Goal: Task Accomplishment & Management: Use online tool/utility

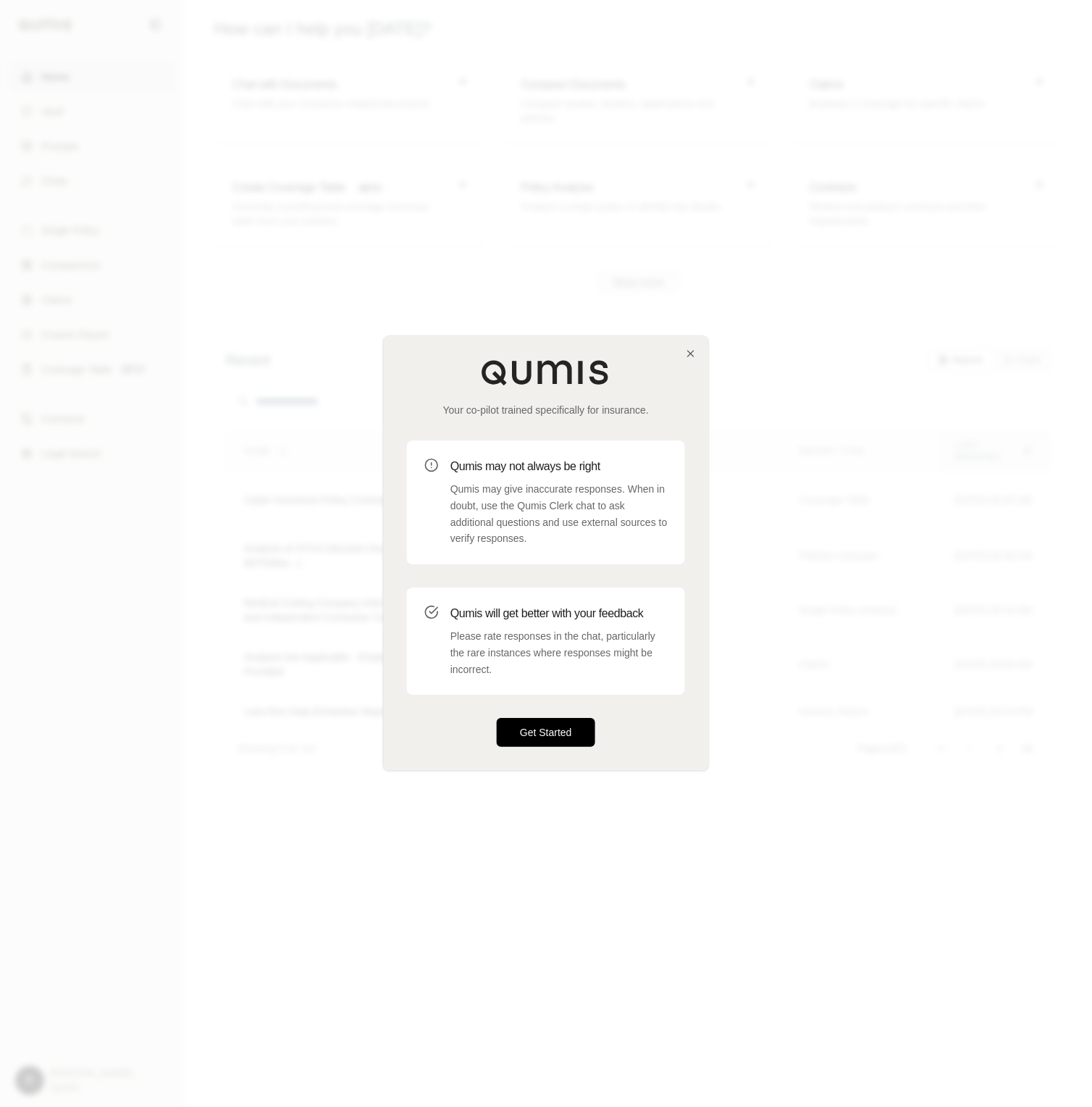
click at [568, 727] on button "Get Started" at bounding box center [546, 733] width 99 height 29
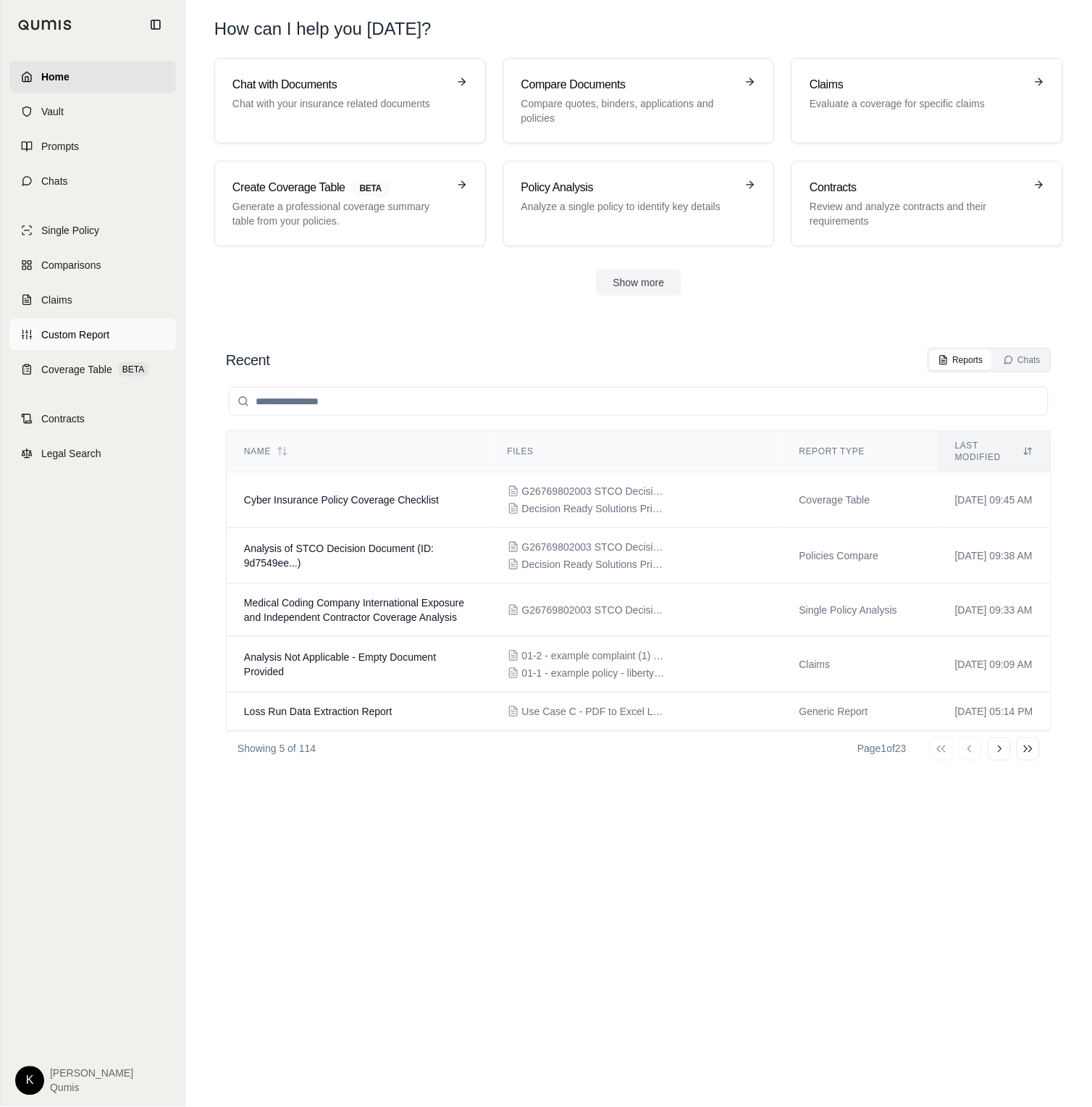
click at [86, 330] on span "Custom Report" at bounding box center [75, 334] width 68 height 14
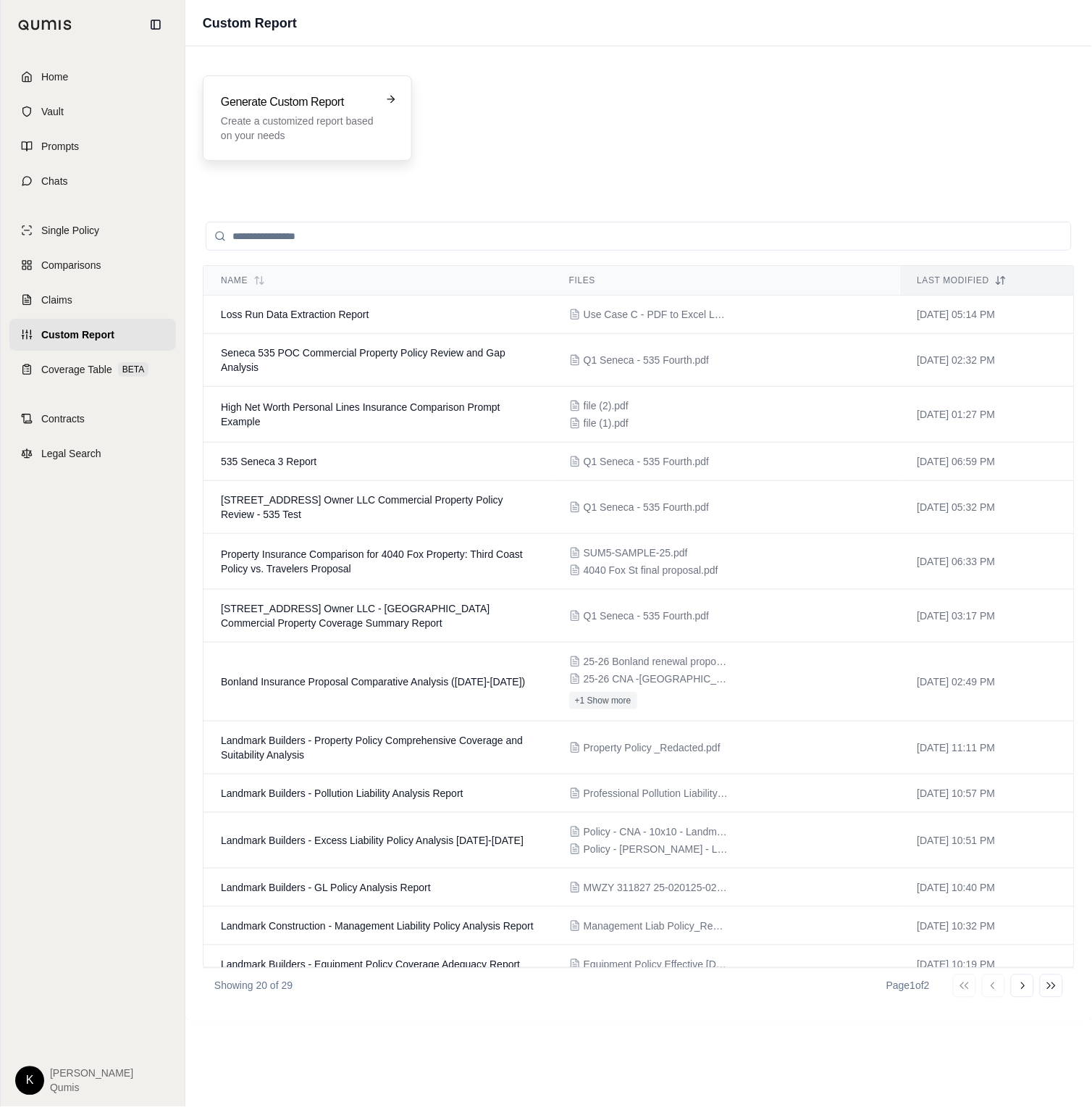
click at [340, 120] on p "Create a customized report based on your needs" at bounding box center [297, 128] width 153 height 29
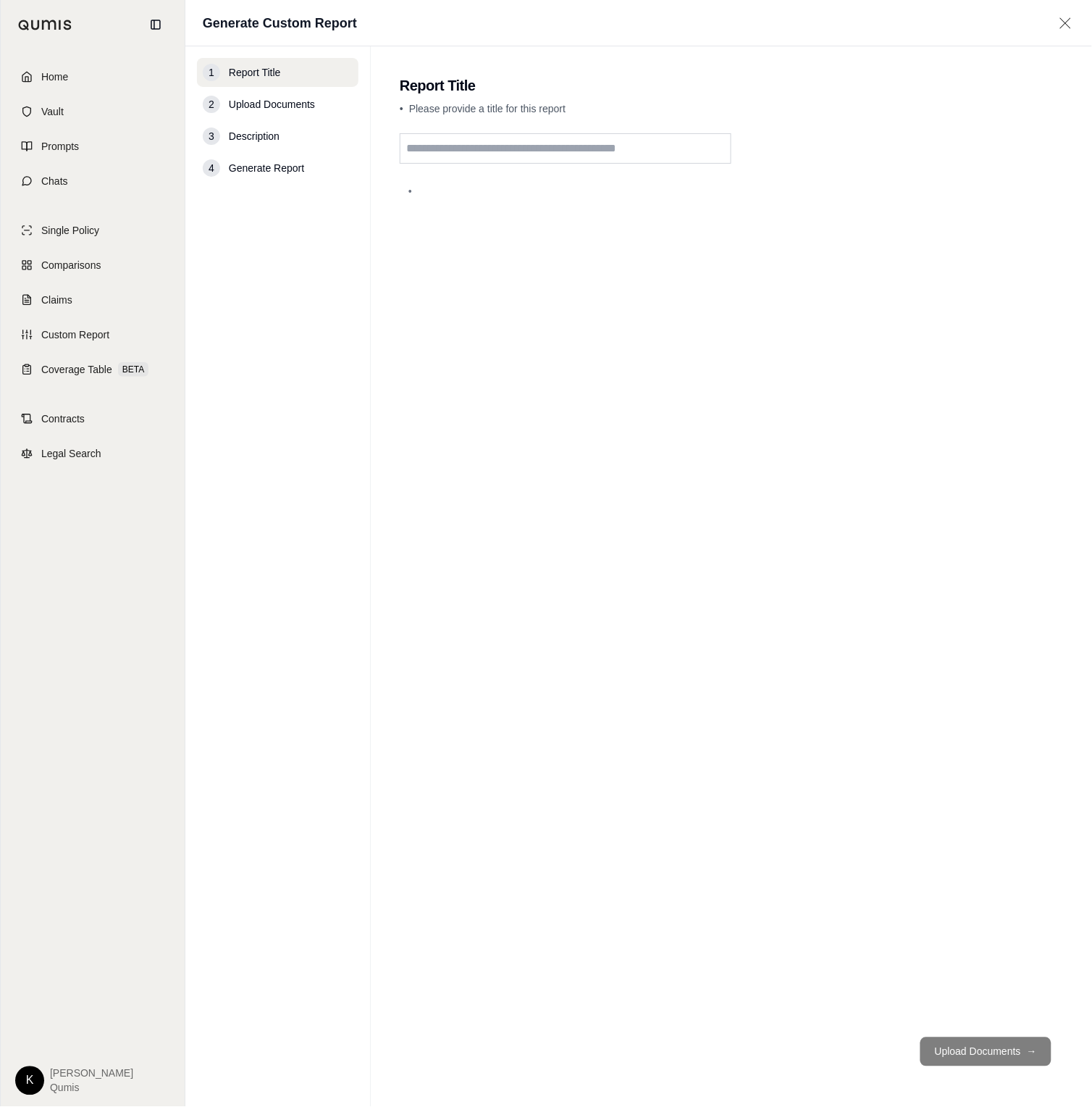
click at [462, 153] on input "text" at bounding box center [565, 148] width 332 height 31
type input "*"
type input "**********"
click at [935, 1054] on button "Upload Documents →" at bounding box center [985, 1051] width 131 height 29
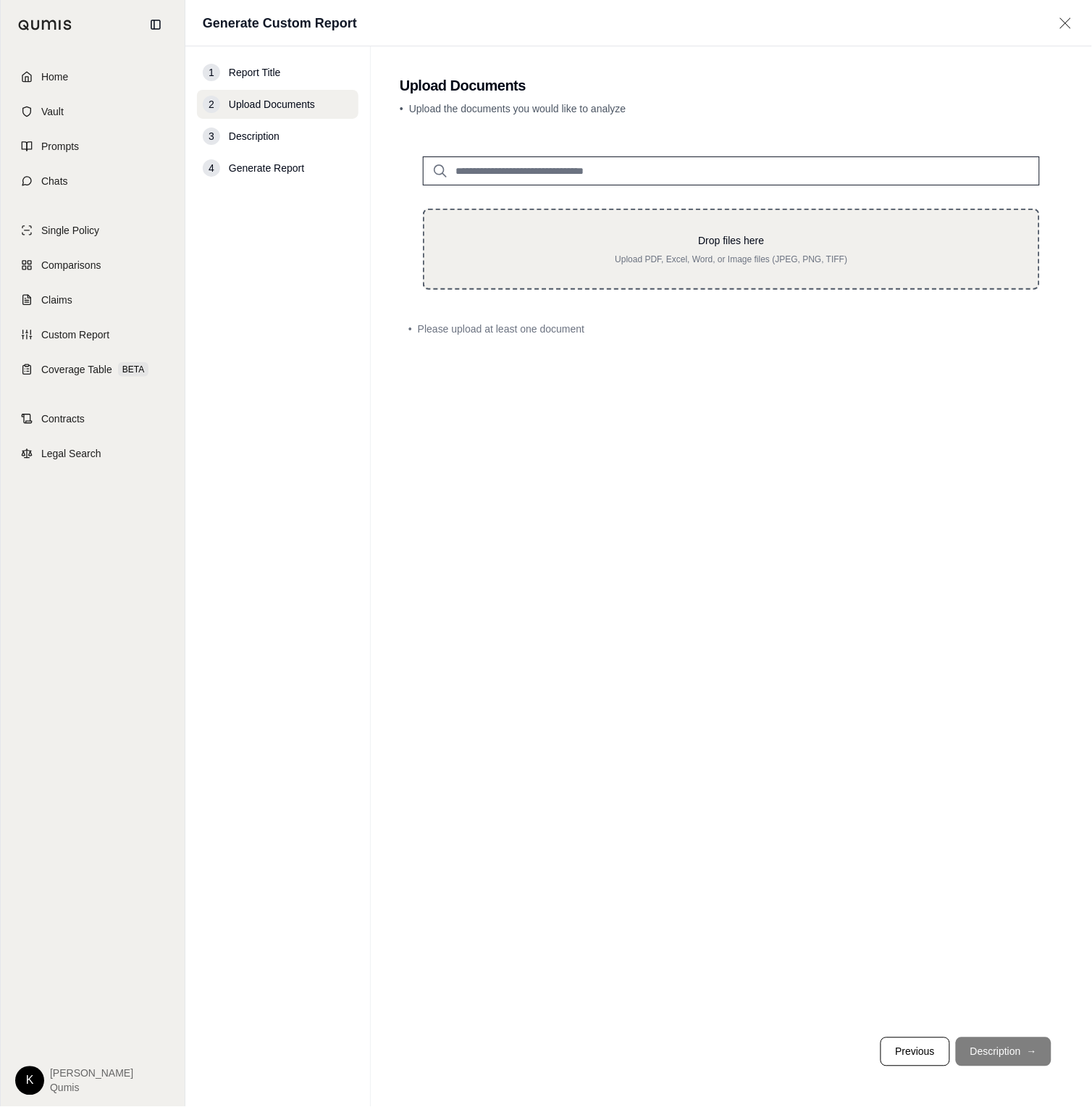
click at [618, 257] on p "Upload PDF, Excel, Word, or Image files (JPEG, PNG, TIFF)" at bounding box center [731, 259] width 568 height 12
type input "**********"
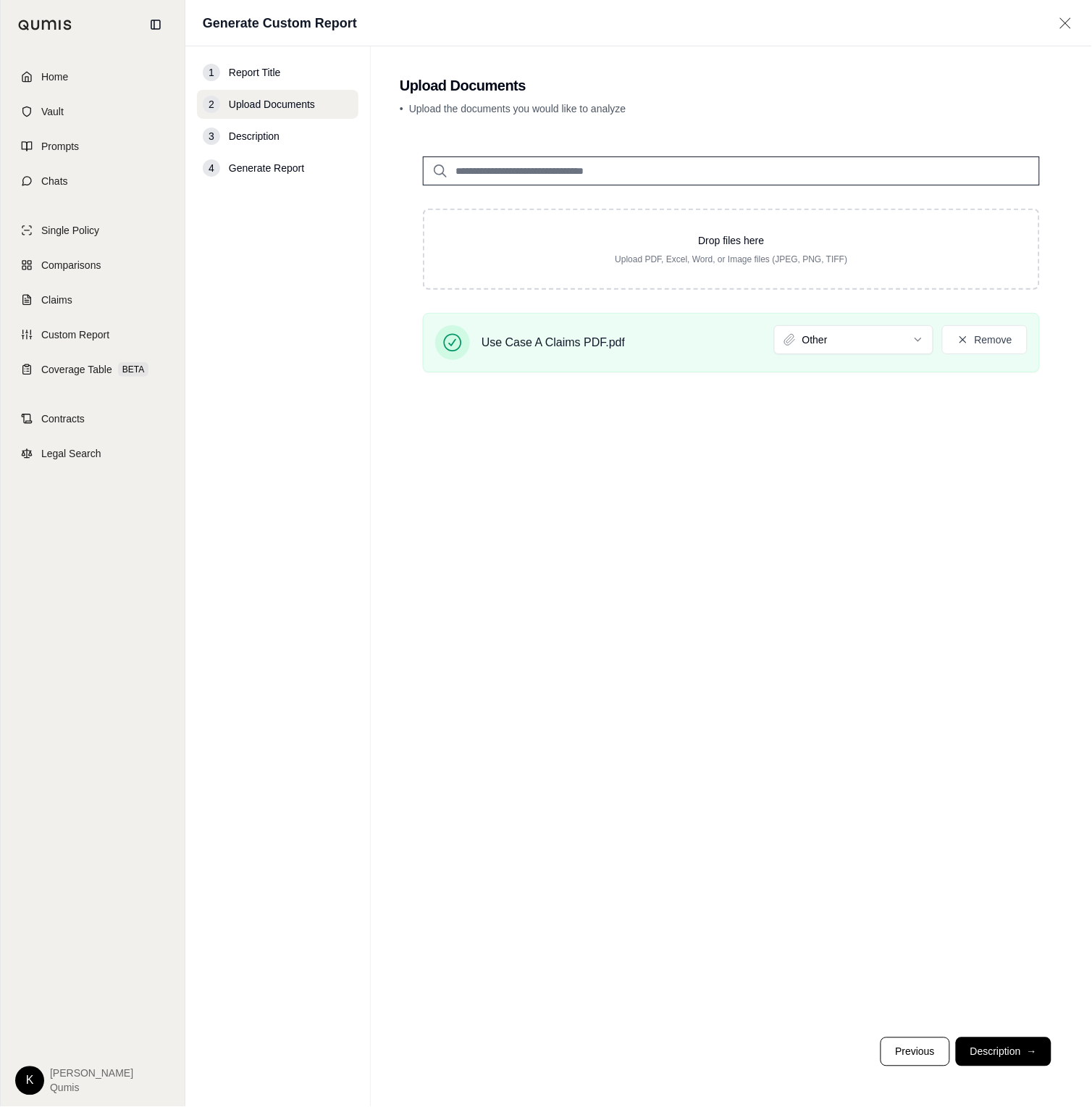
click at [1014, 1053] on button "Description →" at bounding box center [1004, 1051] width 96 height 29
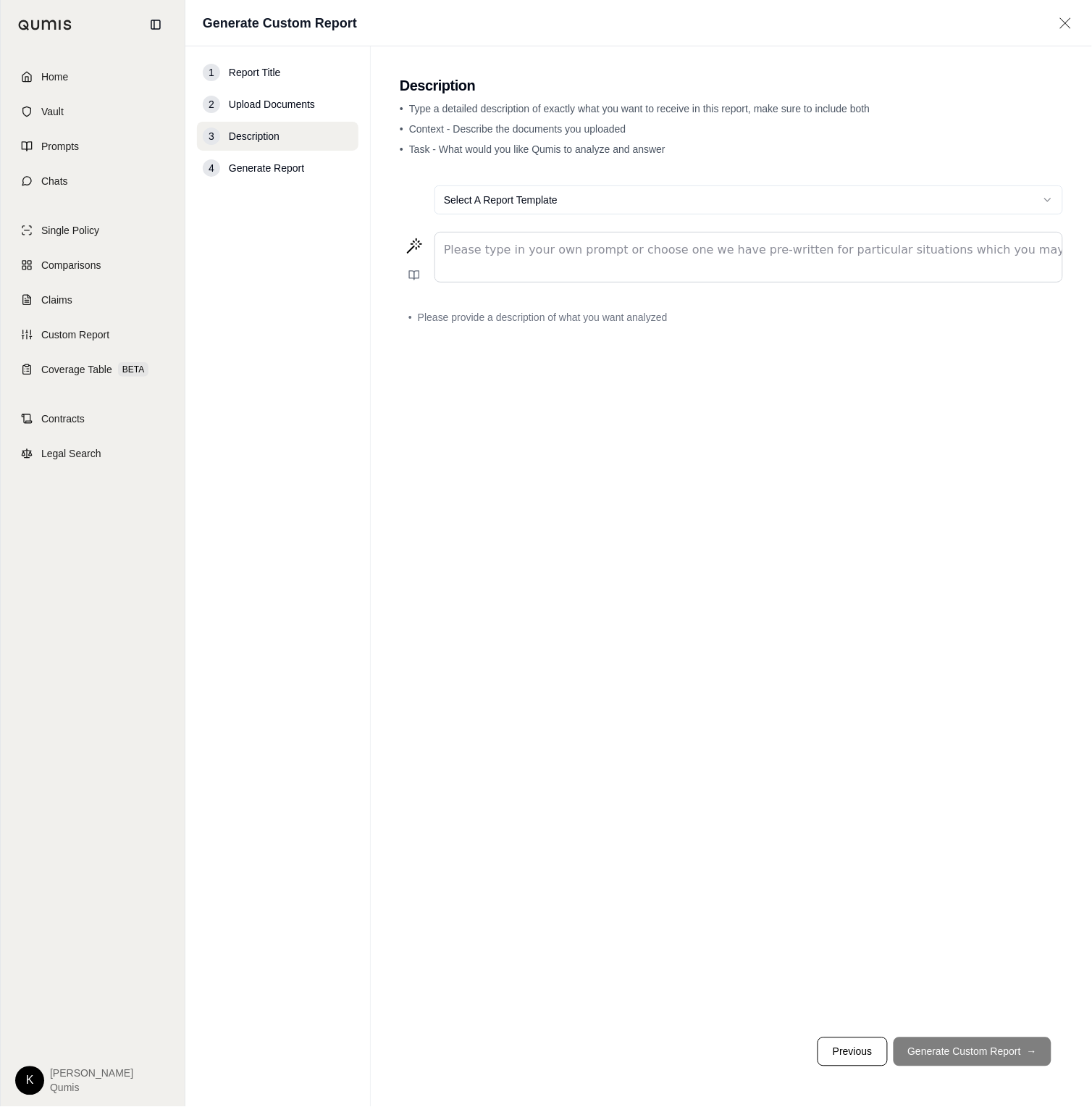
click at [589, 272] on div "editable markdown" at bounding box center [749, 257] width 627 height 49
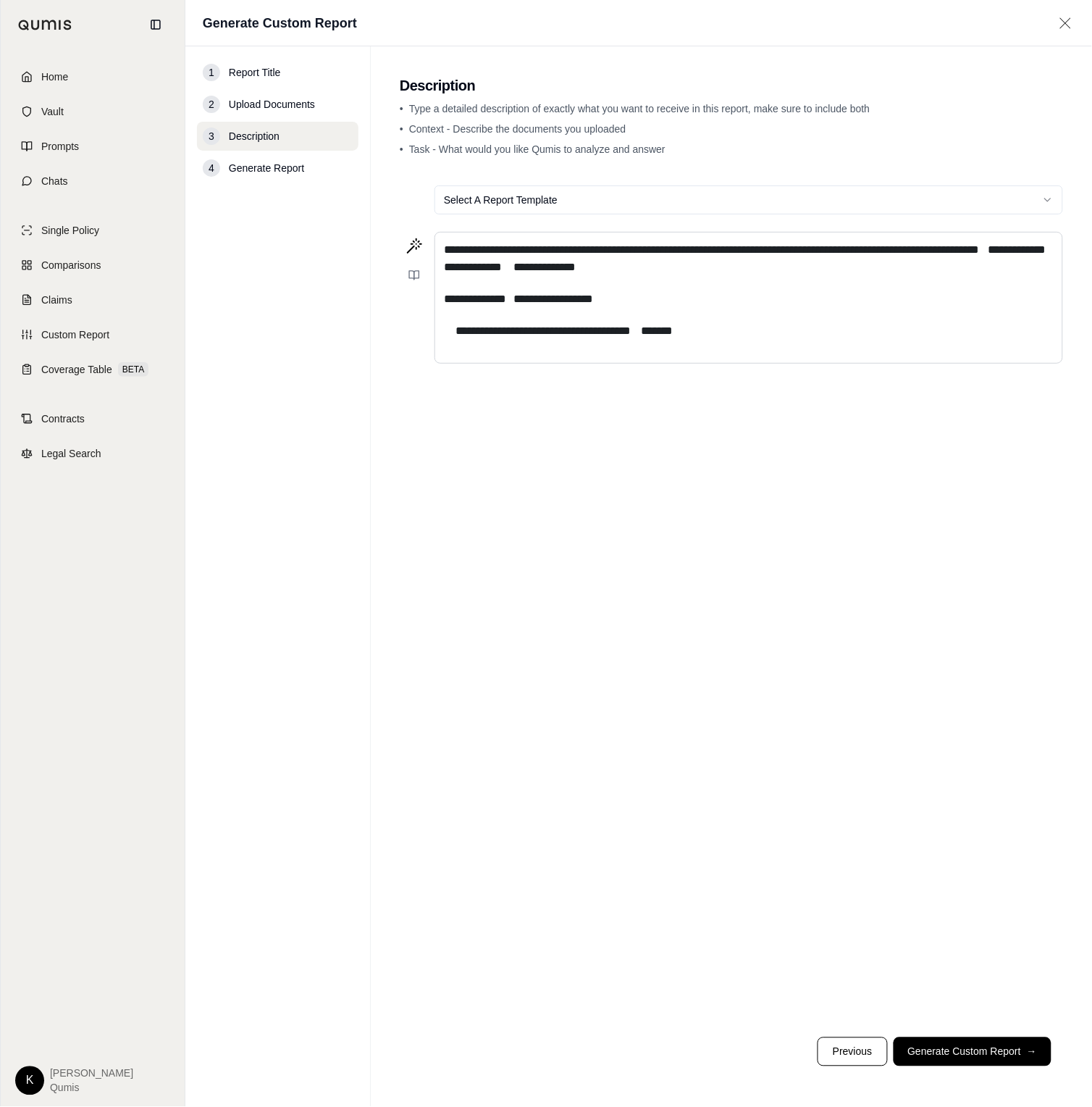
click at [989, 255] on span "**********" at bounding box center [1018, 249] width 58 height 11
click at [502, 269] on span "**********" at bounding box center [473, 267] width 58 height 11
click at [558, 269] on span "**********" at bounding box center [748, 258] width 609 height 28
click at [564, 268] on span "**********" at bounding box center [533, 267] width 62 height 11
click at [442, 301] on div "**********" at bounding box center [749, 297] width 627 height 131
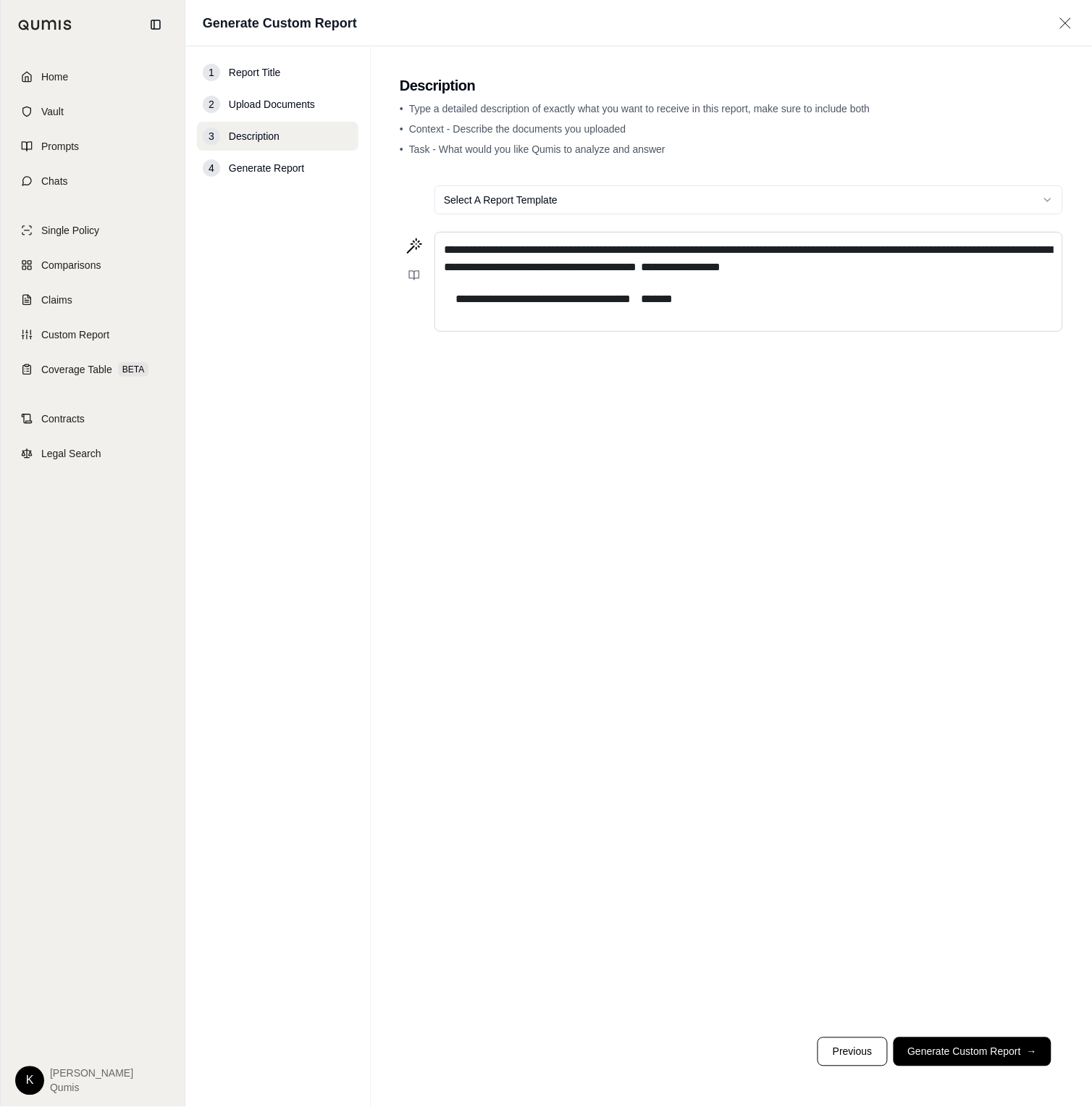
click at [641, 268] on span "editable markdown" at bounding box center [639, 267] width 4 height 11
click at [951, 273] on p "**********" at bounding box center [748, 258] width 609 height 35
click at [459, 298] on span "**********" at bounding box center [543, 299] width 176 height 11
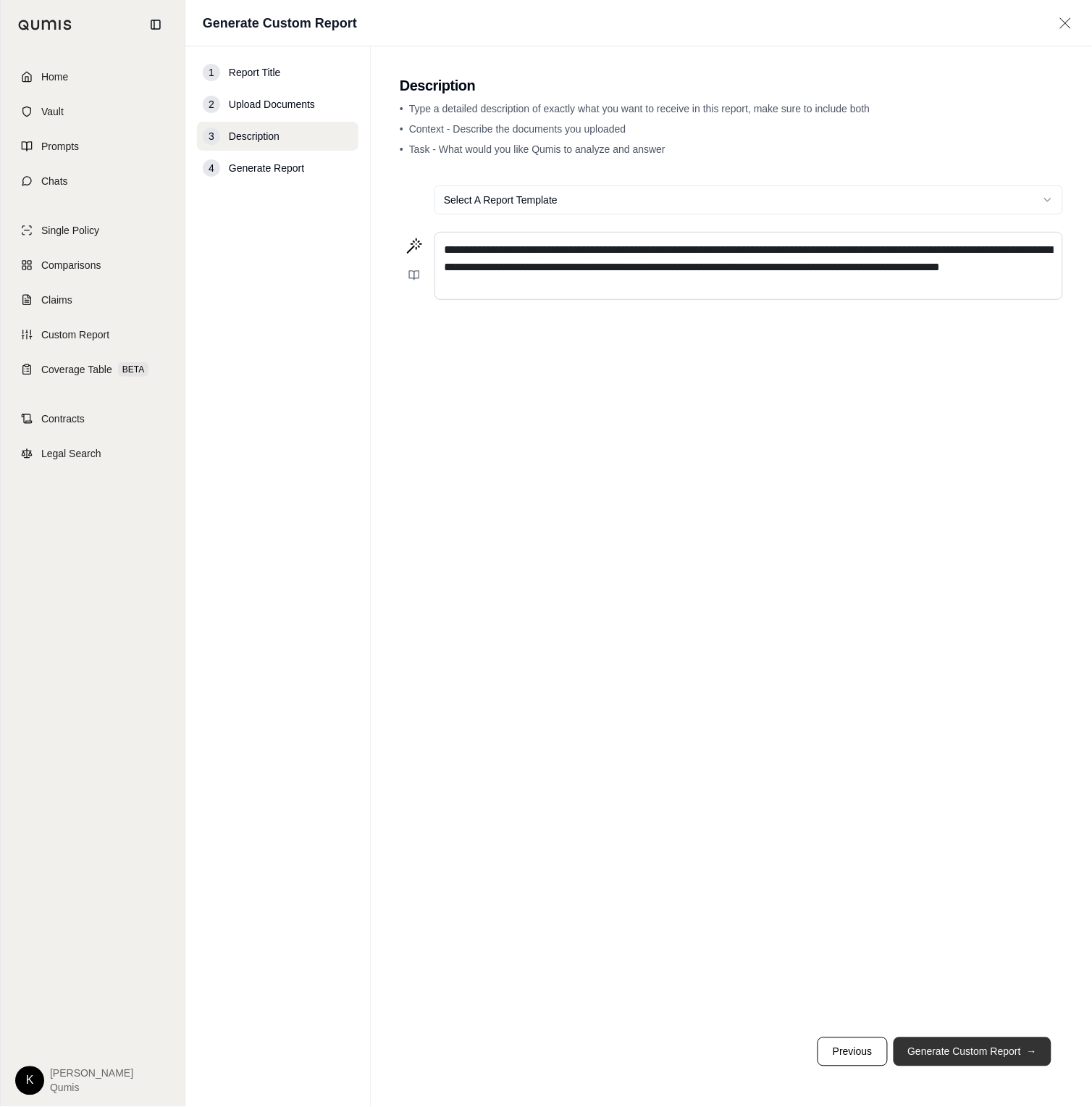
click at [979, 1046] on button "Generate Custom Report →" at bounding box center [972, 1051] width 158 height 29
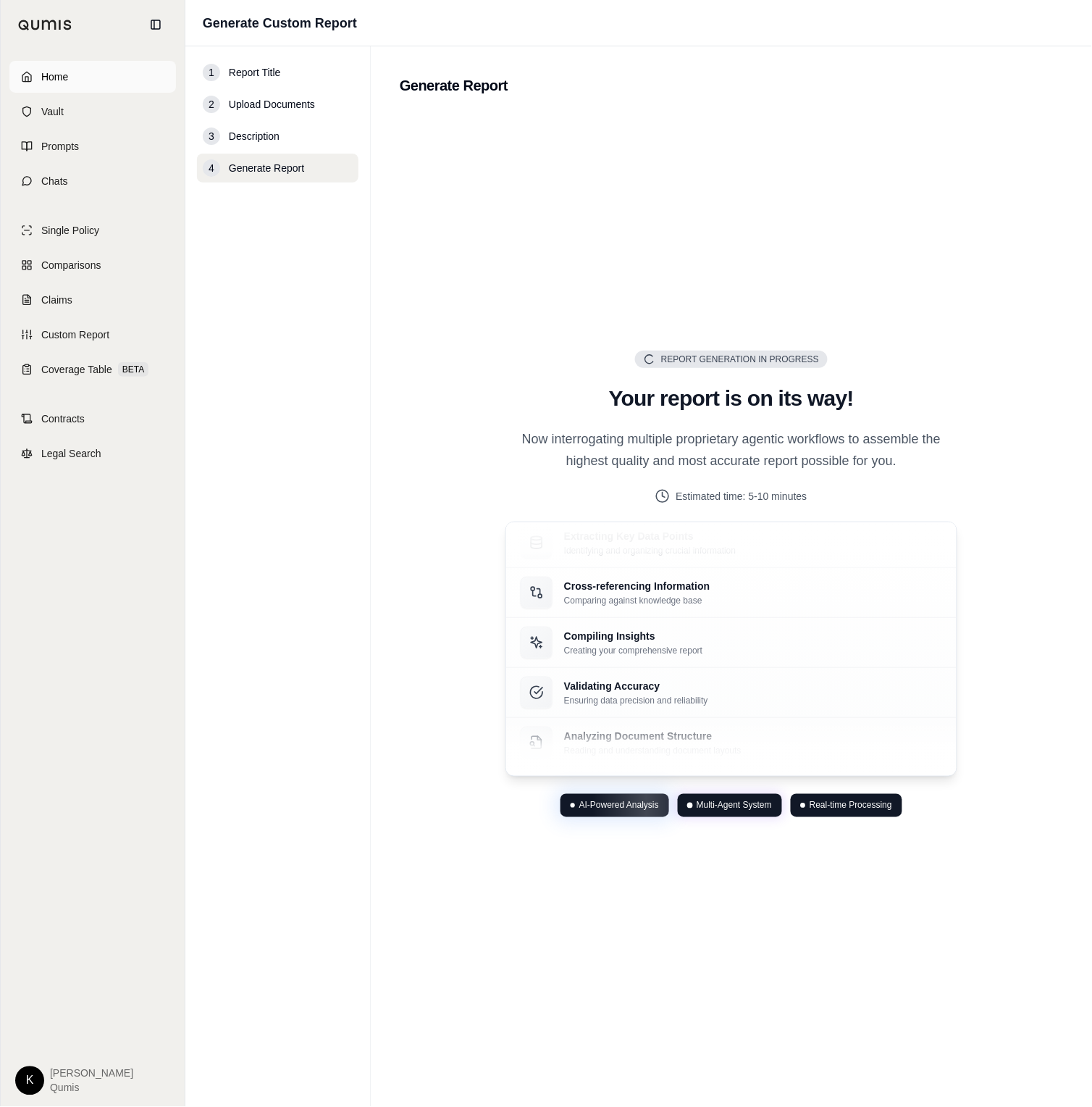
click at [99, 83] on link "Home" at bounding box center [93, 76] width 167 height 32
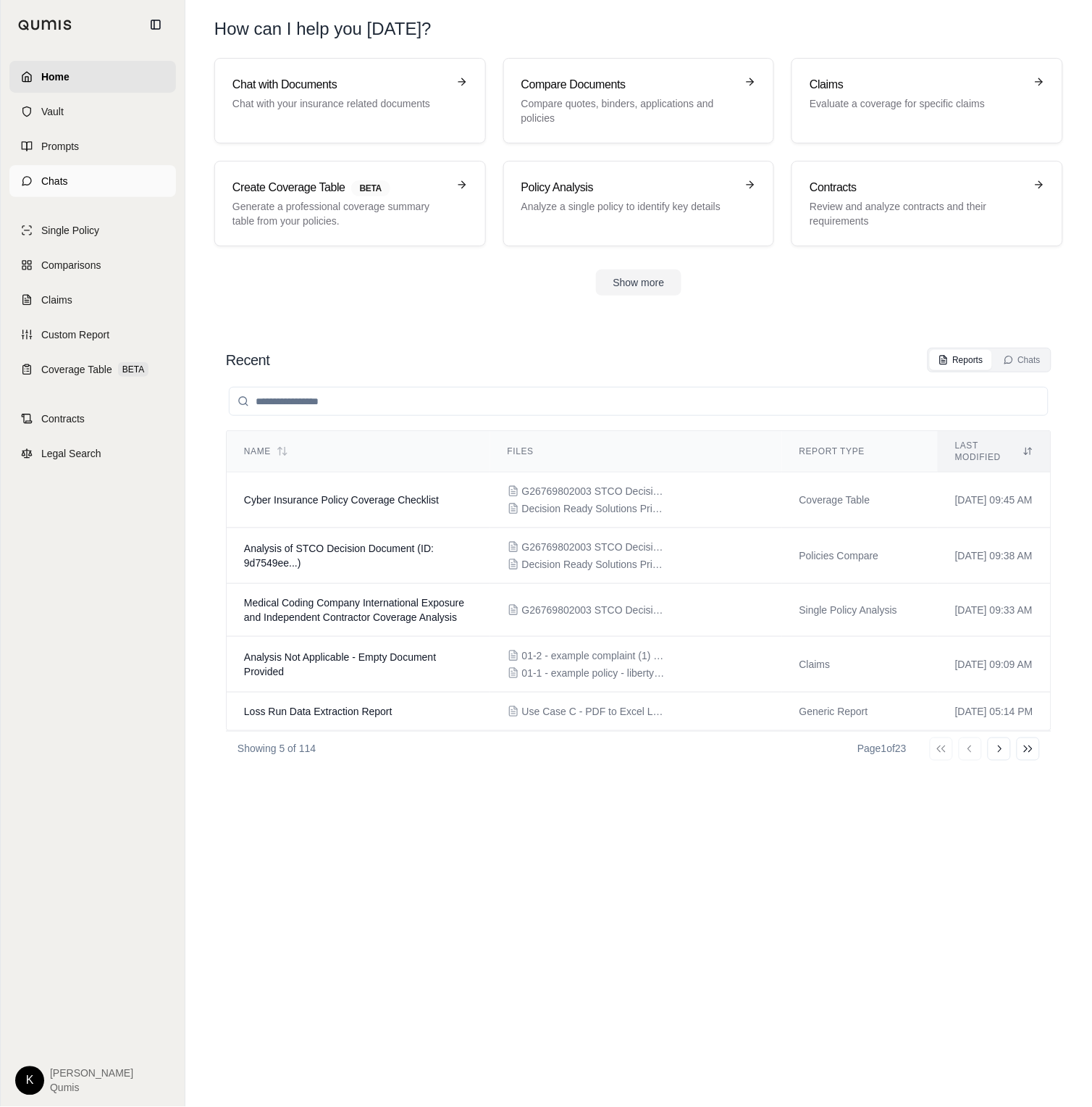
click at [69, 179] on link "Chats" at bounding box center [93, 181] width 167 height 32
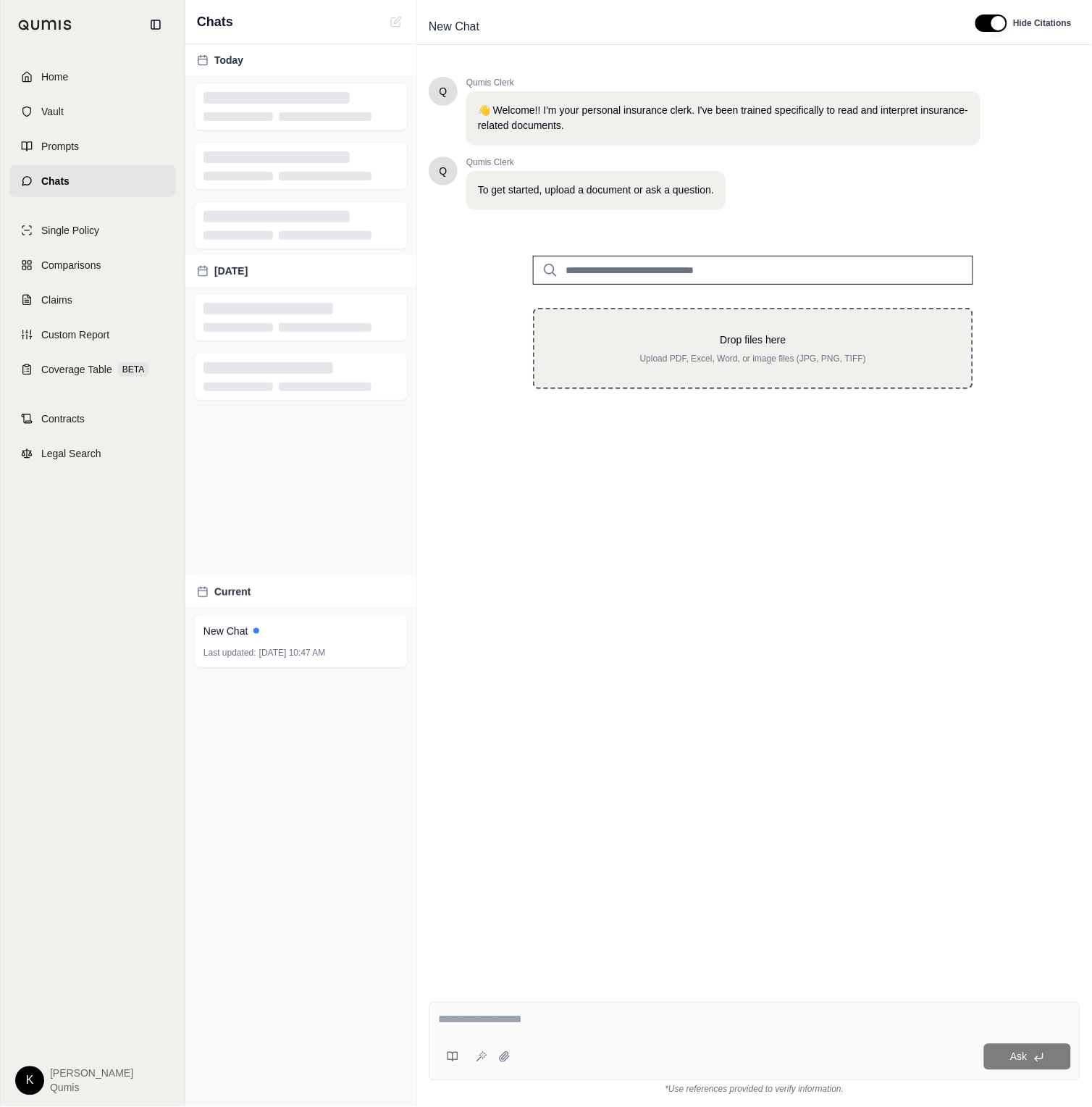
click at [671, 336] on p "Drop files here" at bounding box center [754, 339] width 391 height 14
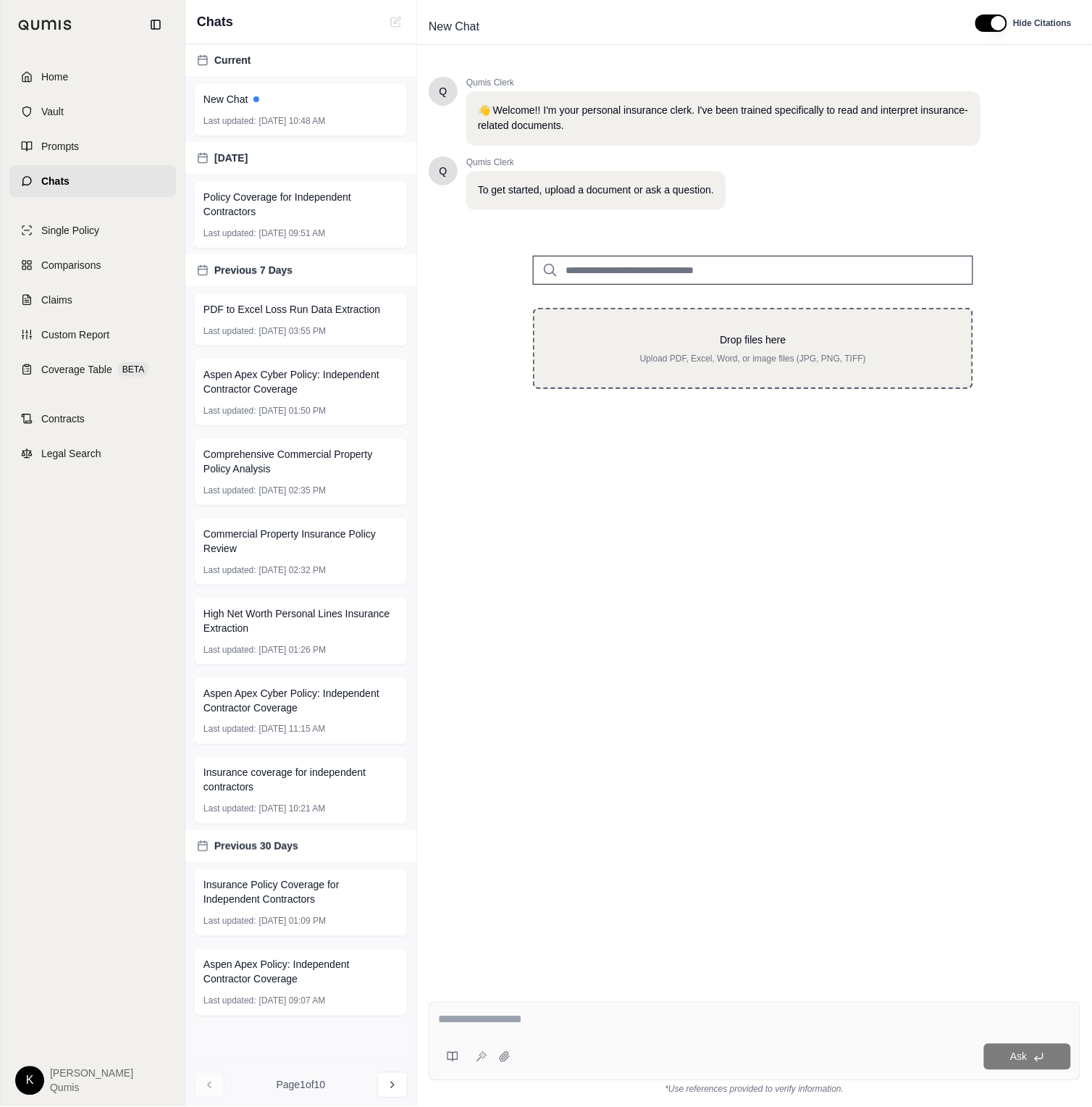
type input "**********"
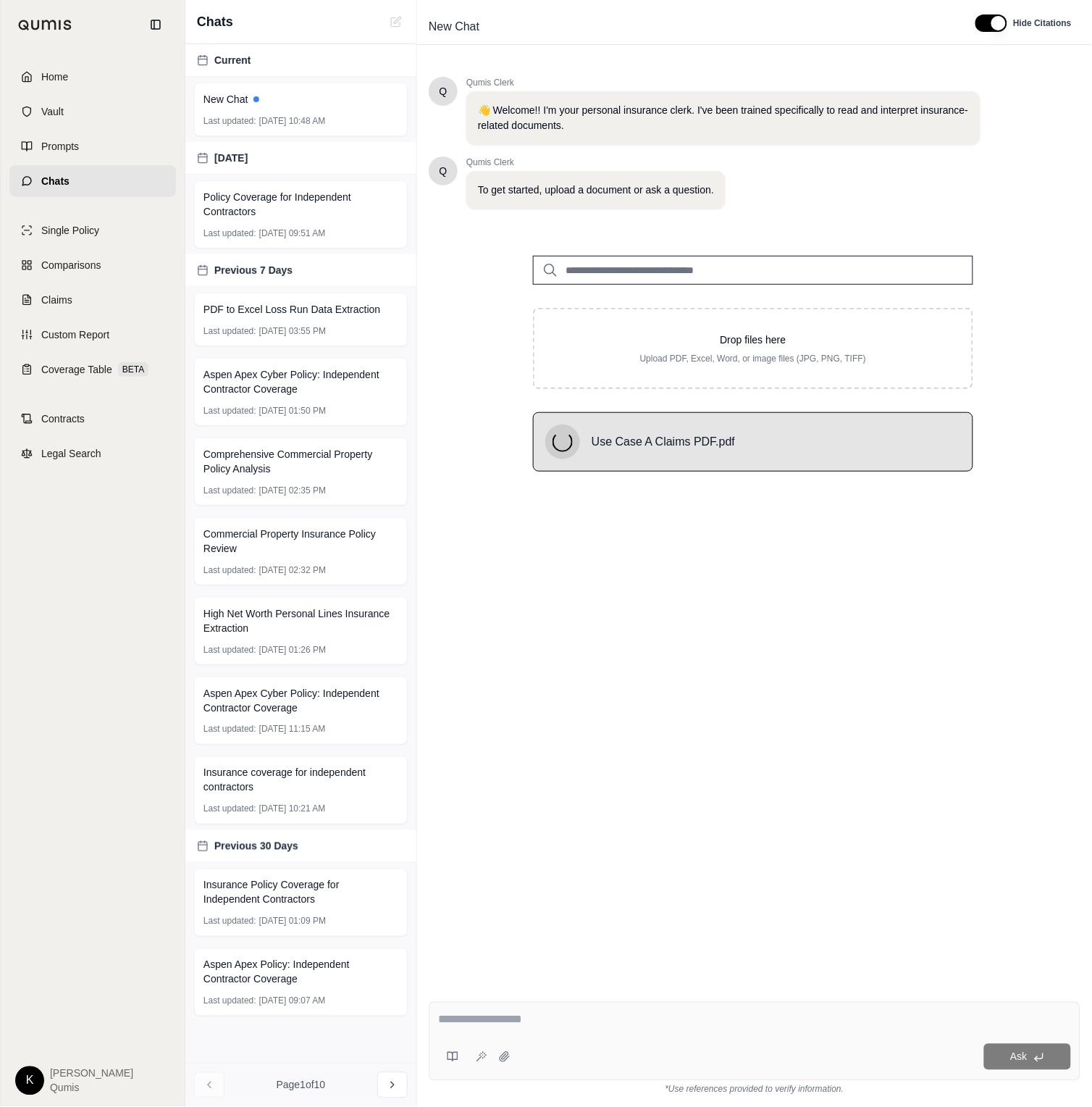
click at [557, 1026] on textarea at bounding box center [754, 1020] width 633 height 17
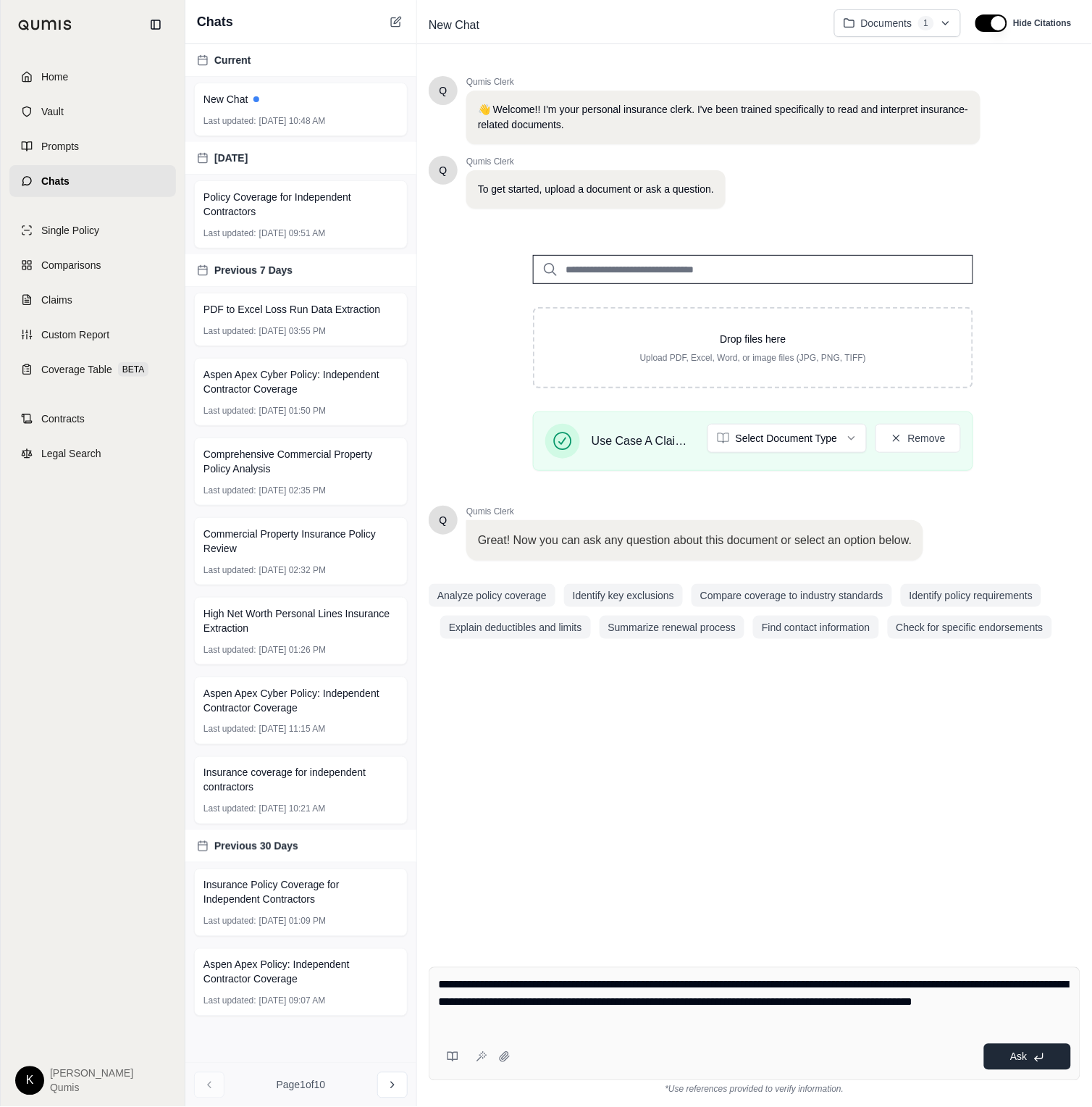
type textarea "**********"
click at [1022, 1067] on button "Ask" at bounding box center [1028, 1056] width 87 height 26
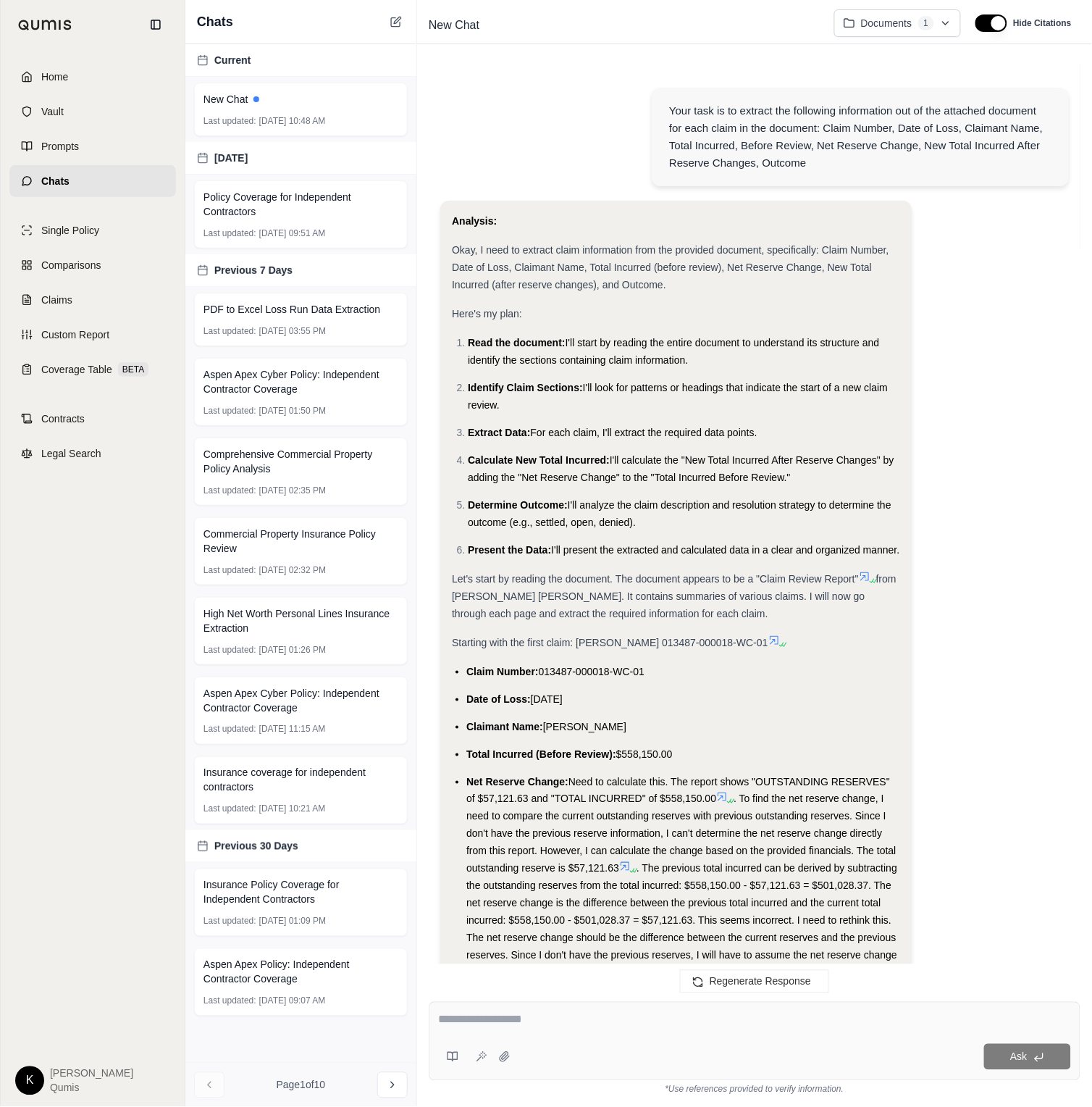
scroll to position [4509, 0]
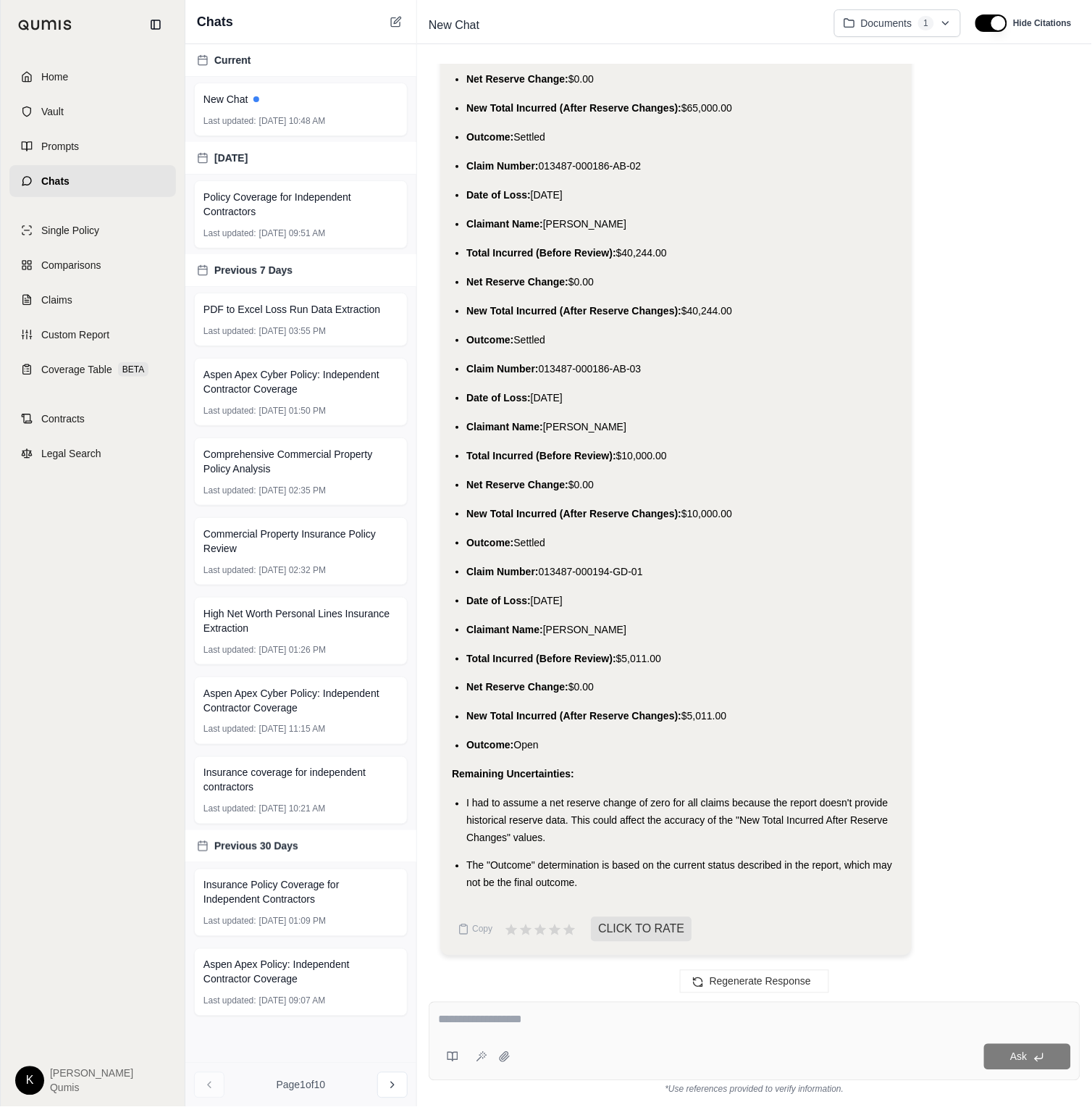
click at [556, 1031] on div at bounding box center [754, 1023] width 633 height 22
click at [556, 1032] on div at bounding box center [754, 1023] width 633 height 22
click at [478, 1013] on textarea at bounding box center [754, 1020] width 633 height 17
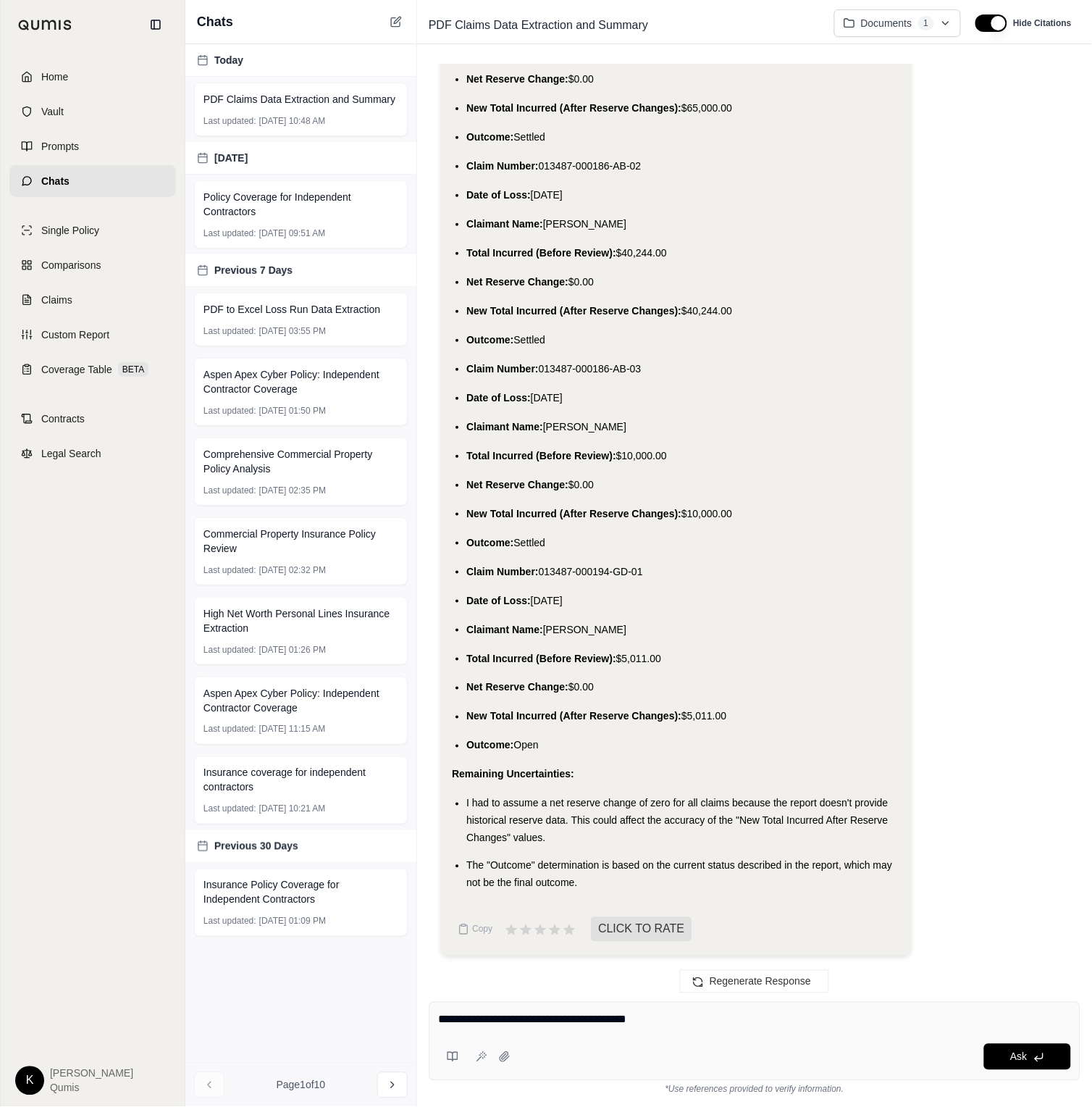
type textarea "**********"
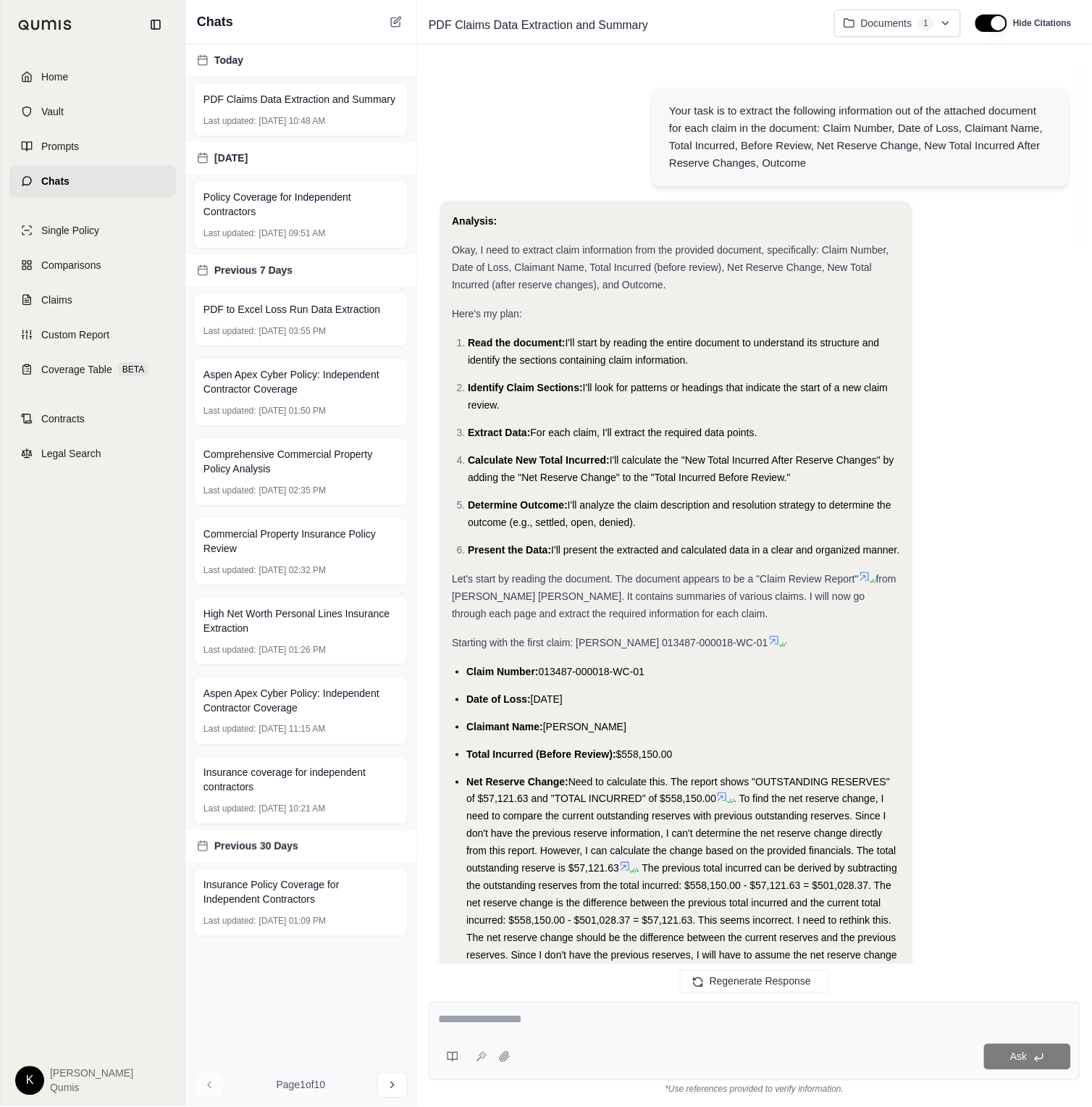
scroll to position [5600, 0]
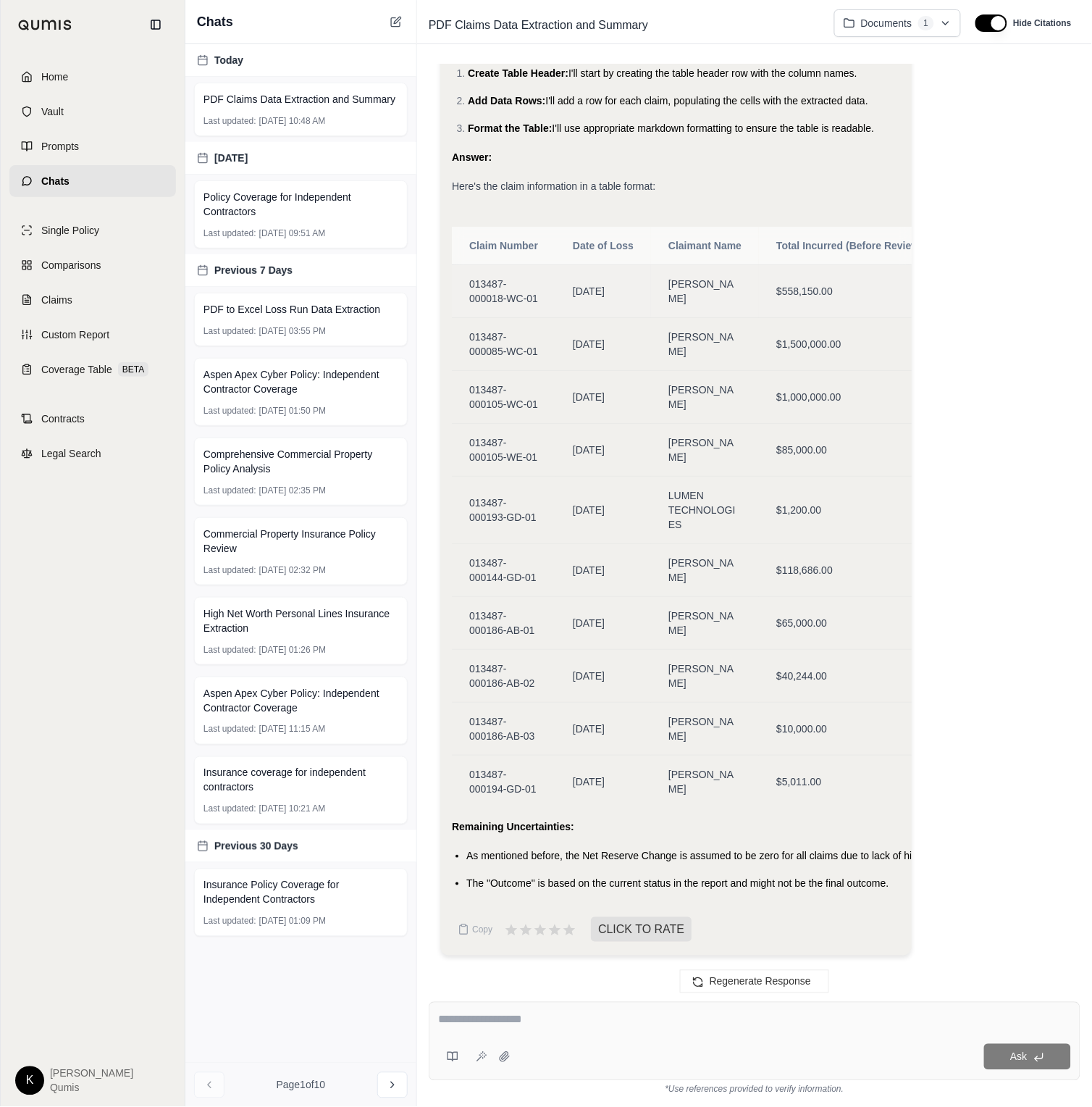
drag, startPoint x: 810, startPoint y: 291, endPoint x: 824, endPoint y: 270, distance: 25.2
click at [813, 288] on span "$558,150.00" at bounding box center [804, 291] width 57 height 12
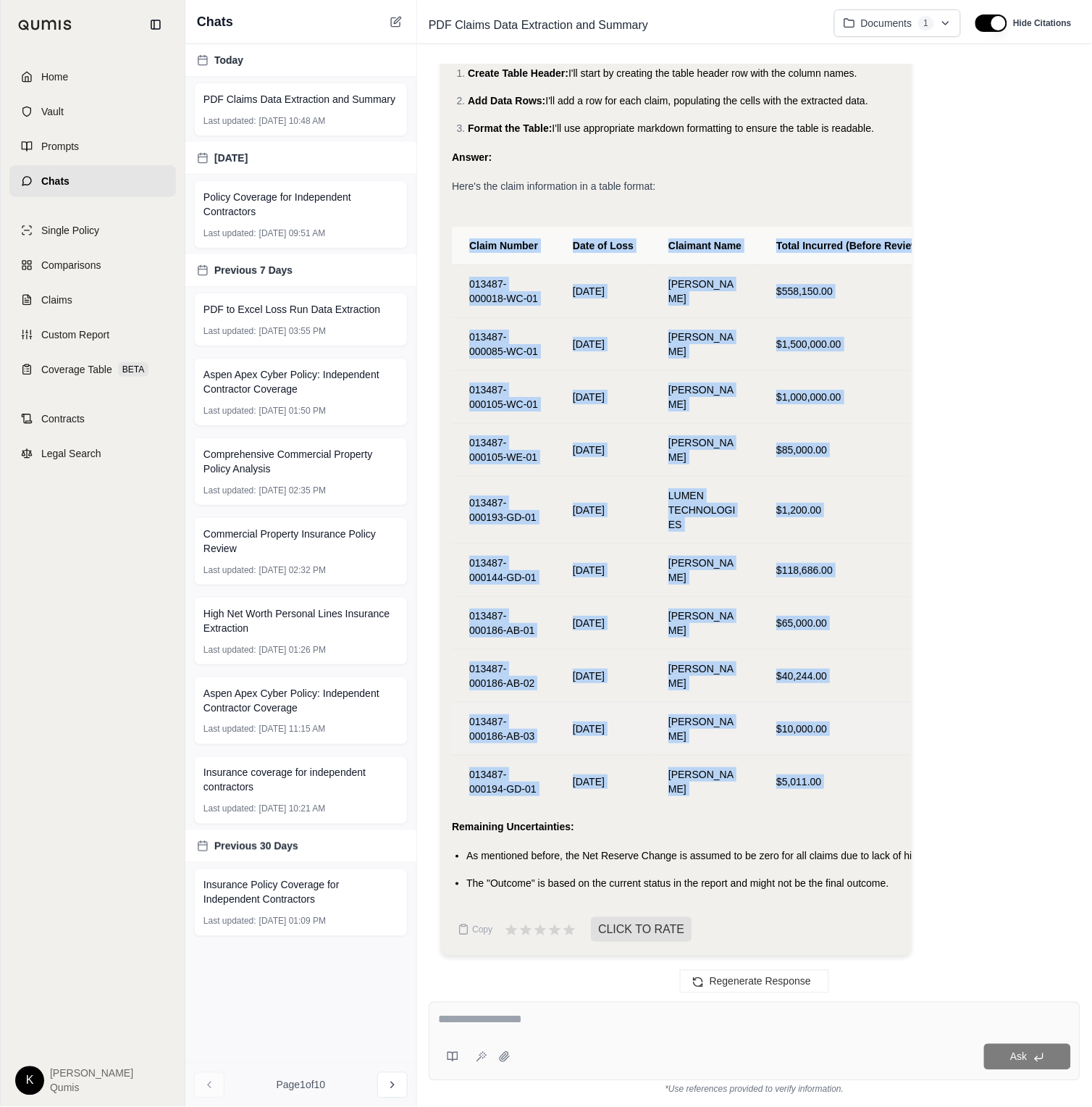
drag, startPoint x: 472, startPoint y: 241, endPoint x: 878, endPoint y: 725, distance: 631.7
click at [1069, 772] on div "Analysis: Okay, the user wants me to present the extracted claim data in a tabl…" at bounding box center [755, 457] width 629 height 1018
click at [478, 936] on button "Copy" at bounding box center [475, 929] width 46 height 29
click at [471, 232] on th "Claim Number" at bounding box center [503, 245] width 104 height 38
drag, startPoint x: 471, startPoint y: 244, endPoint x: 941, endPoint y: 779, distance: 712.1
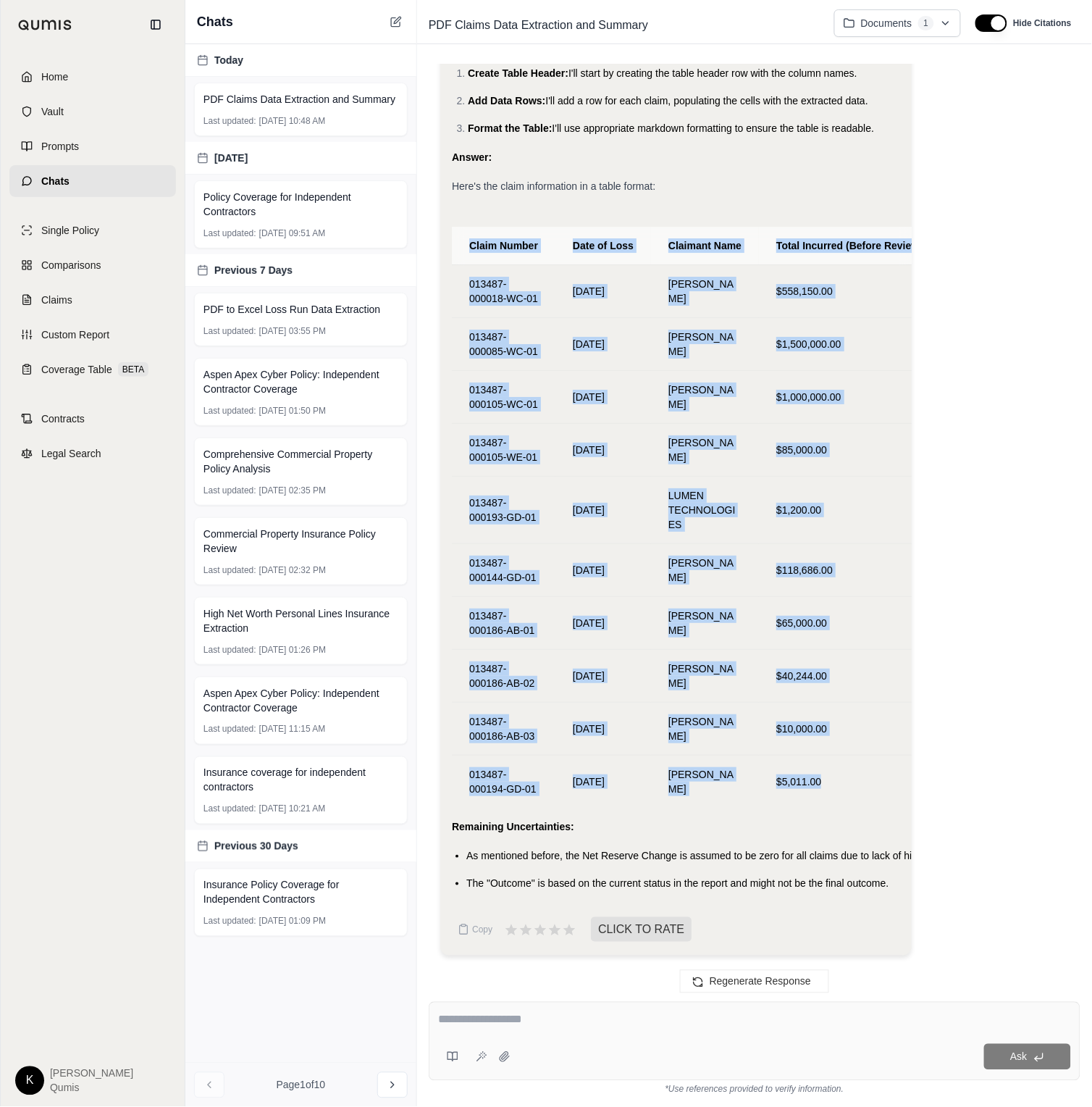
click at [941, 779] on div "Analysis: Okay, the user wants me to present the extracted claim data in a tabl…" at bounding box center [755, 457] width 629 height 1018
copy table "Claim Number Date of Loss Claimant Name Total Incurred (Before Review) Net Rese…"
click at [66, 332] on span "Custom Report" at bounding box center [75, 334] width 68 height 14
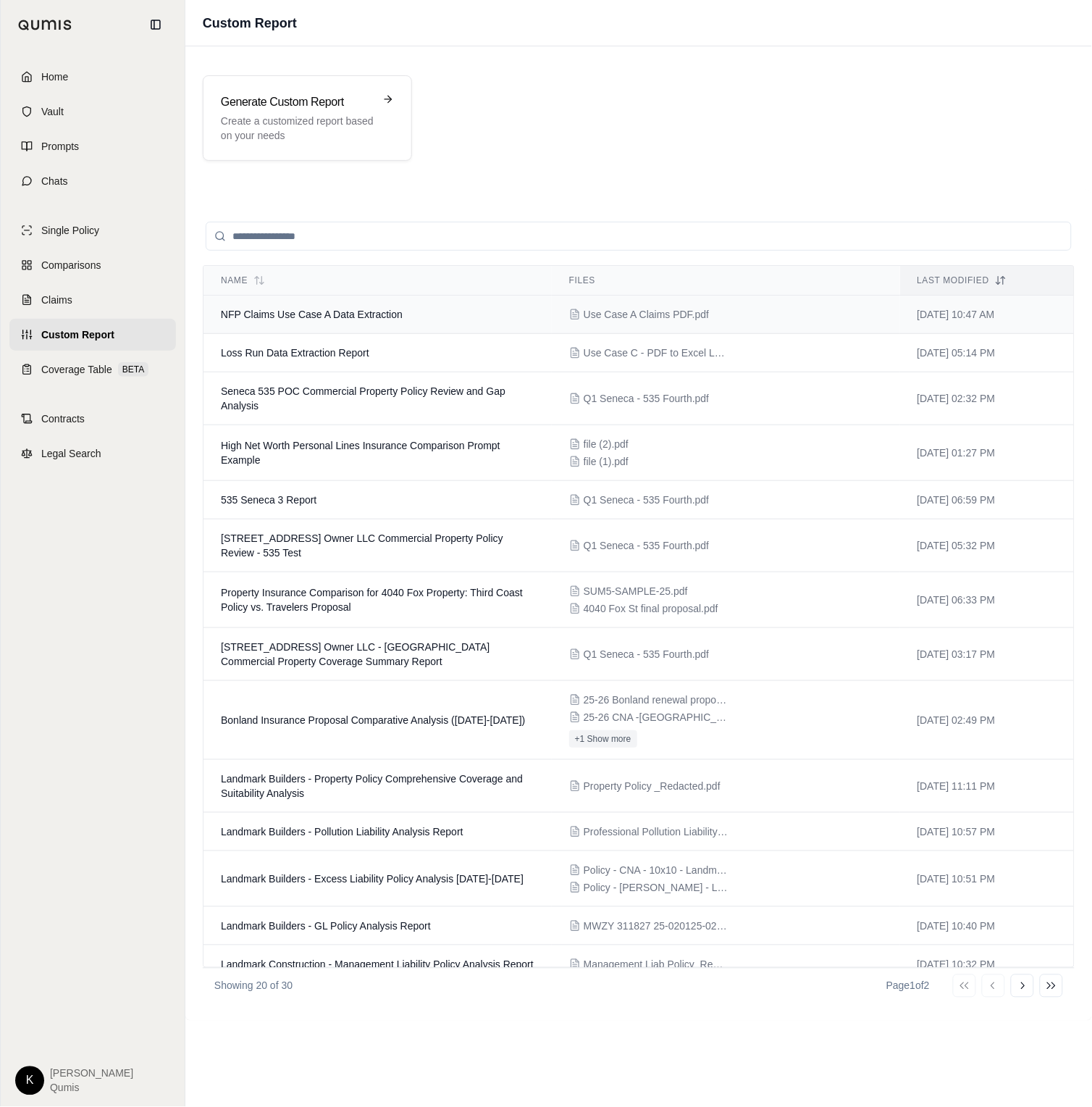
click at [428, 309] on td "NFP Claims Use Case A Data Extraction" at bounding box center [377, 314] width 348 height 38
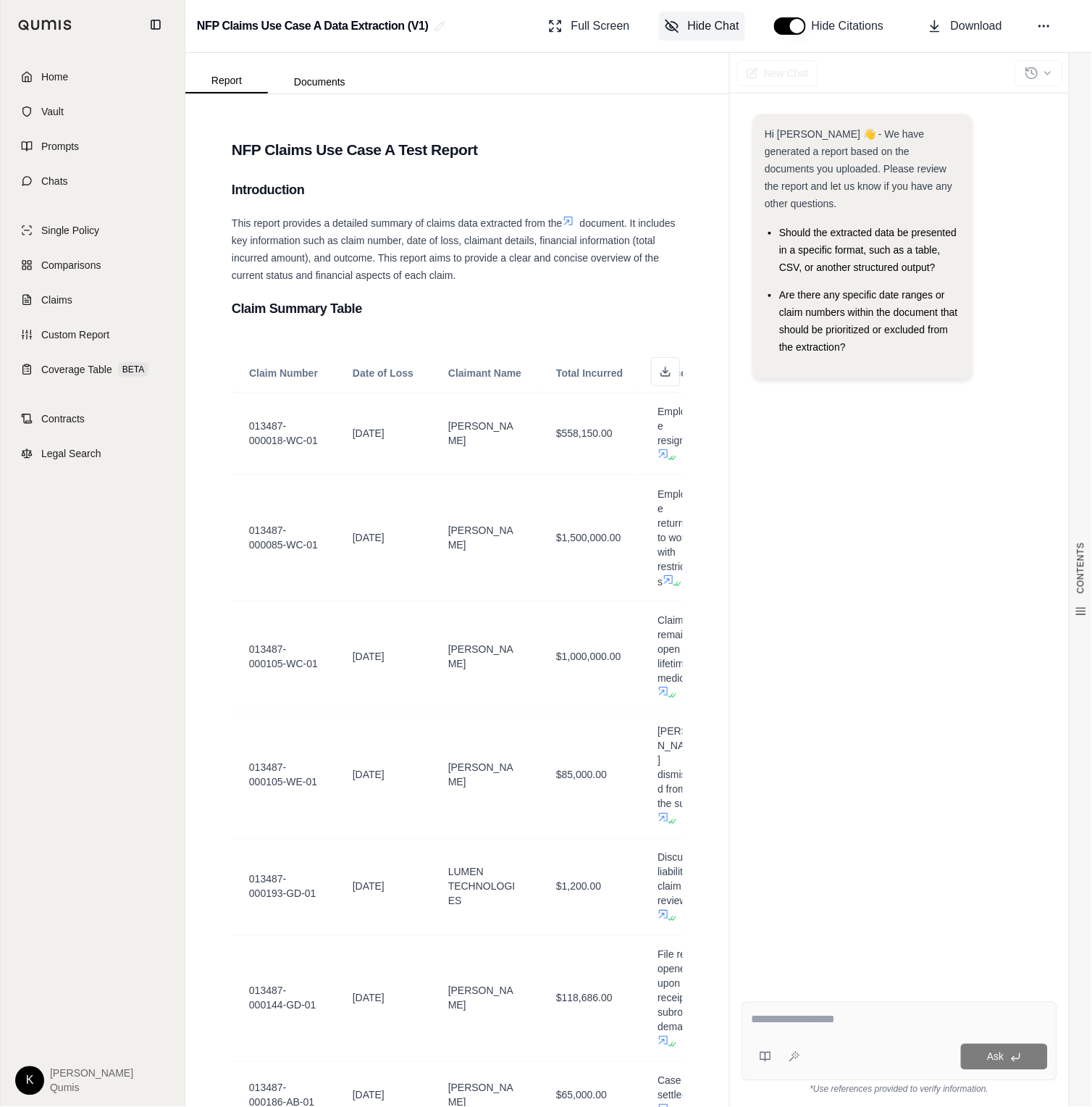
click at [696, 33] on span "Hide Chat" at bounding box center [713, 25] width 52 height 17
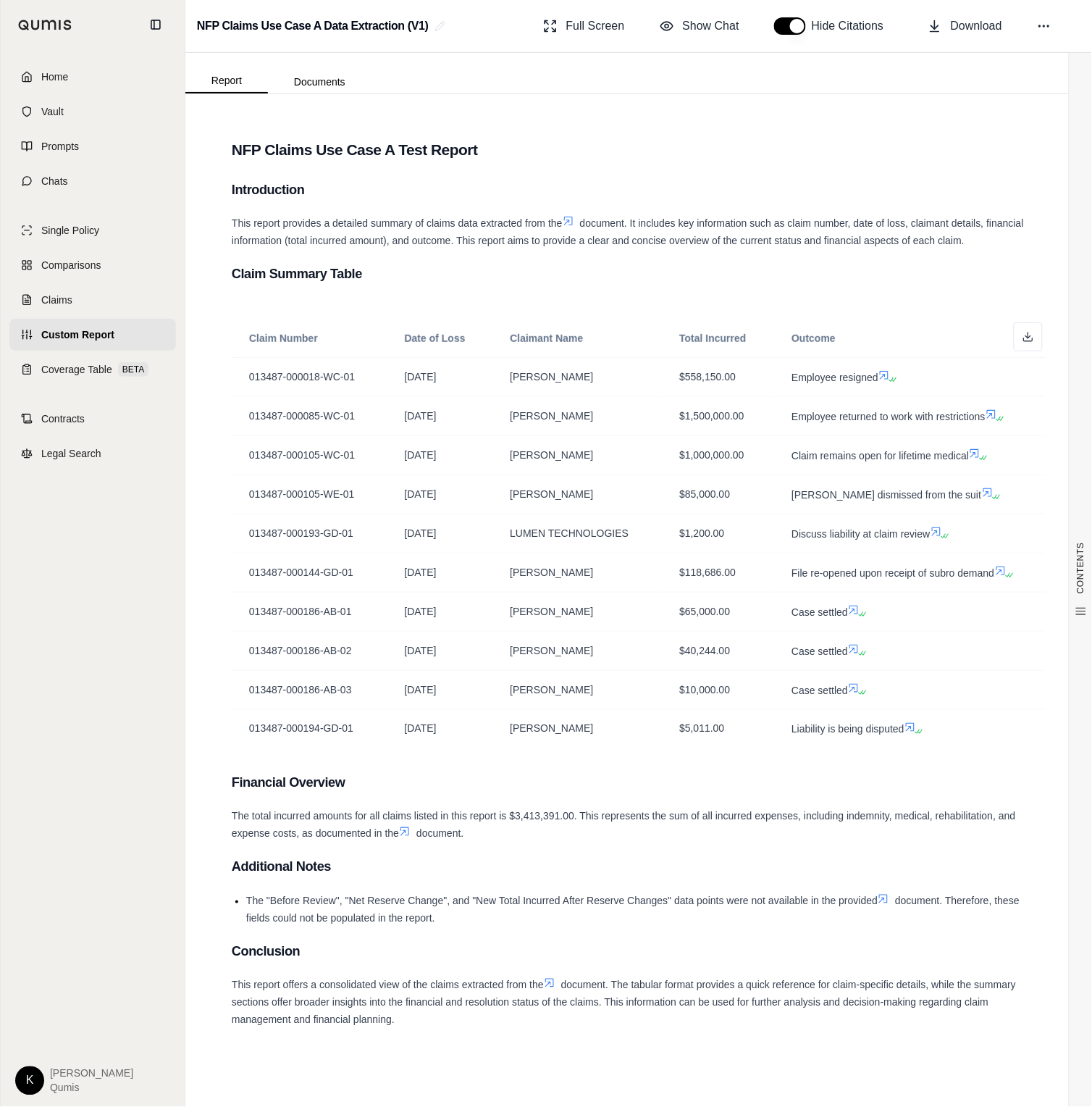
click at [88, 340] on span "Custom Report" at bounding box center [78, 334] width 73 height 14
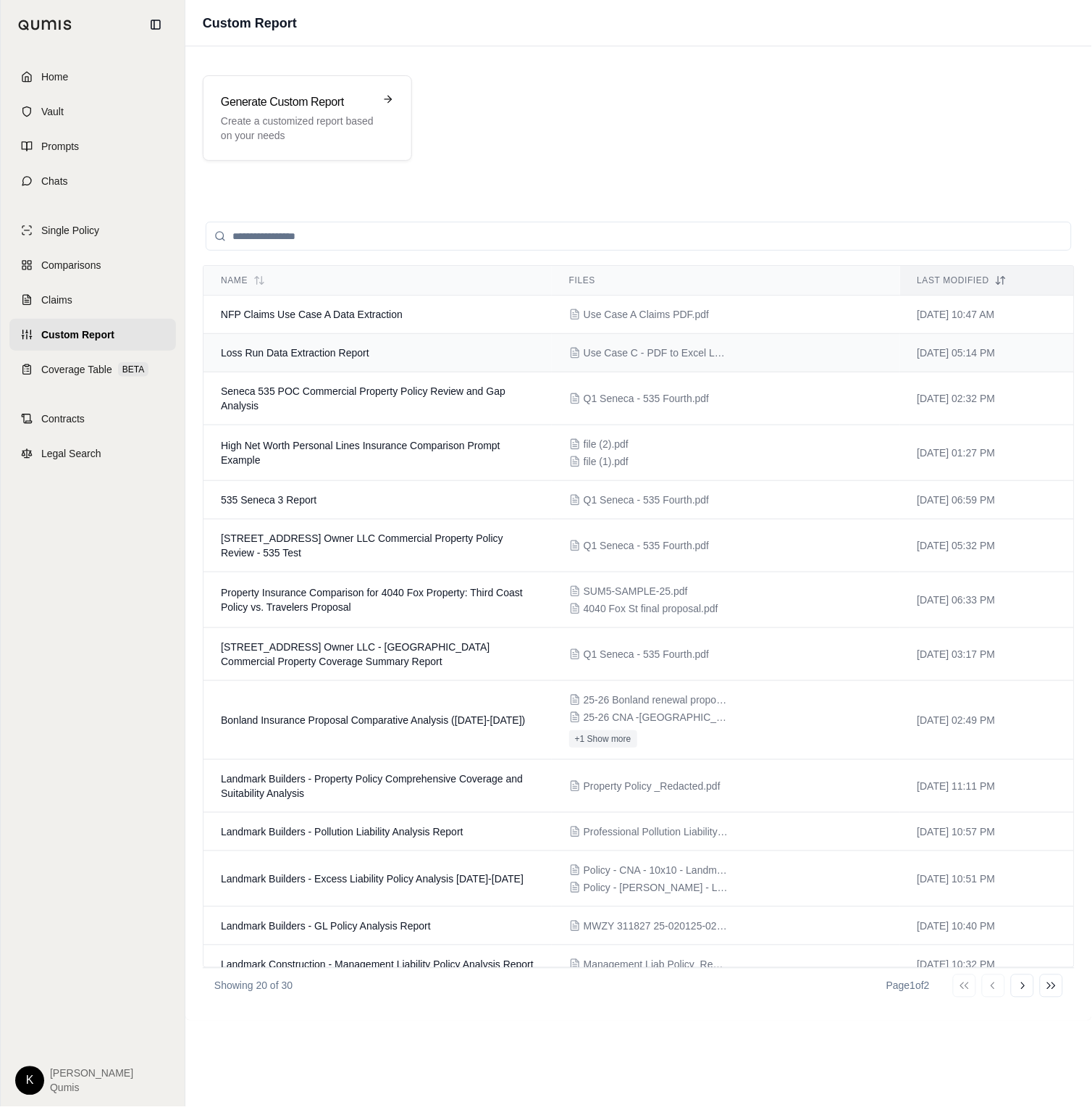
click at [347, 350] on span "Loss Run Data Extraction Report" at bounding box center [295, 353] width 149 height 12
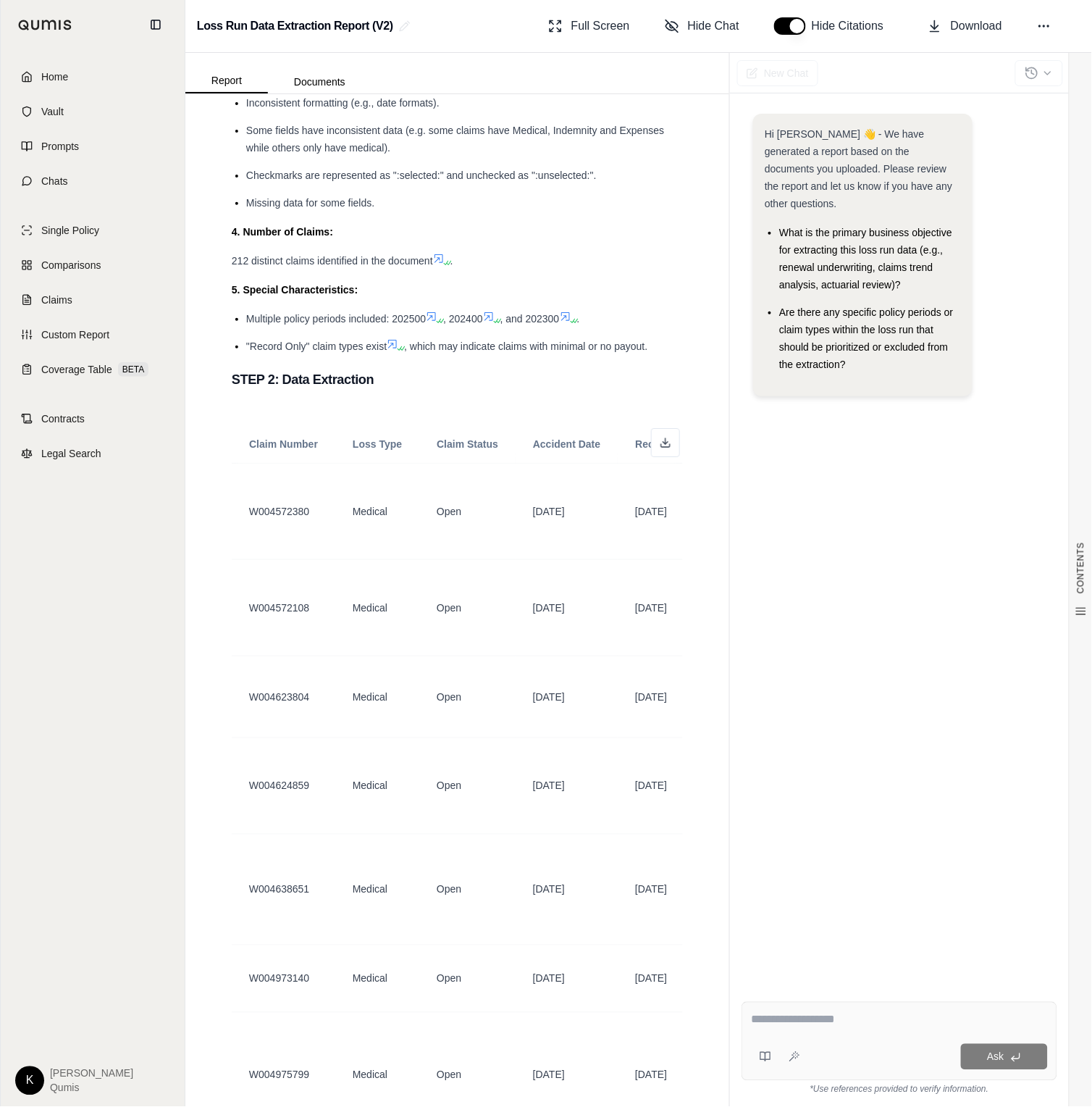
scroll to position [1344, 0]
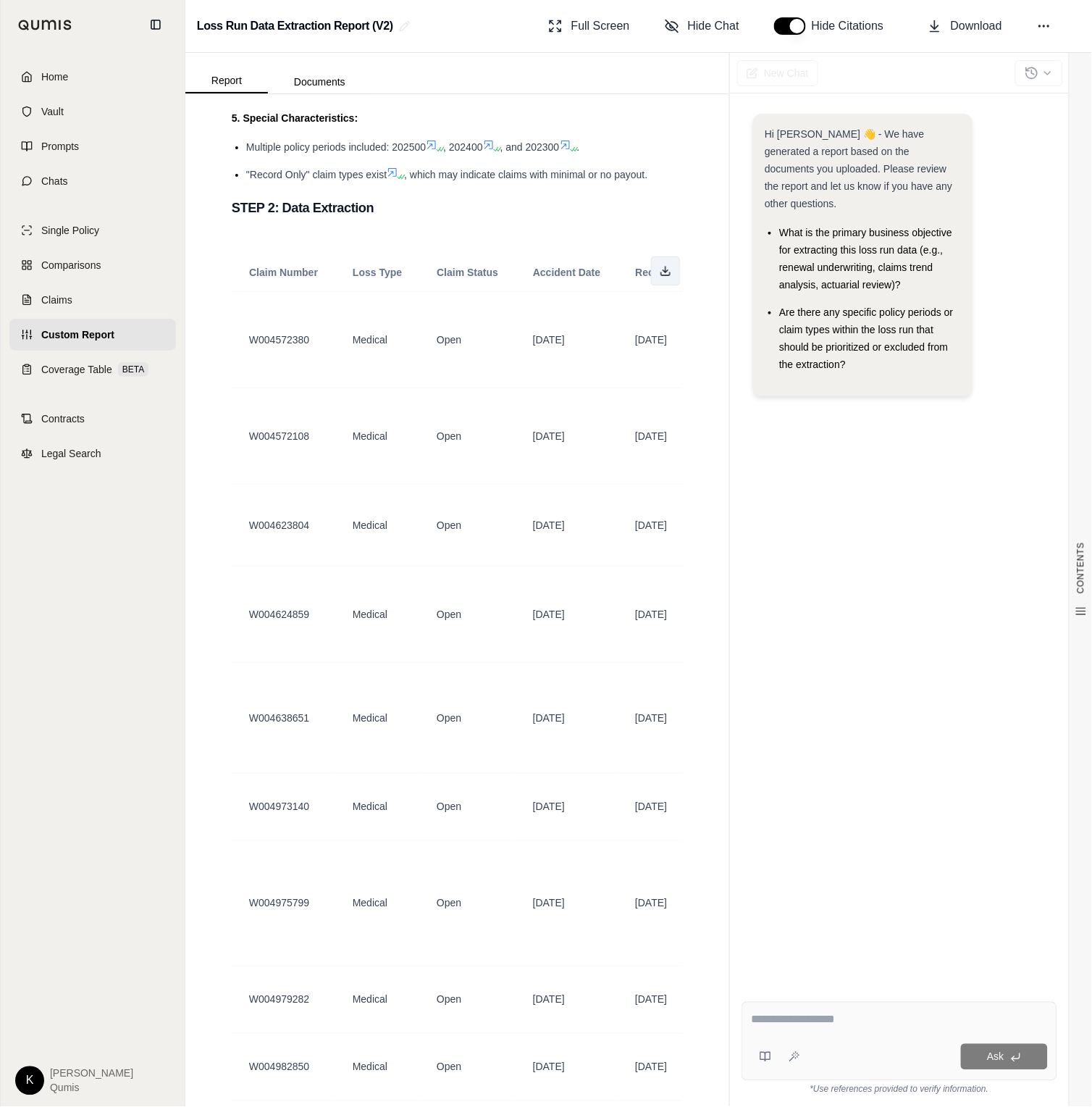
click at [668, 276] on icon at bounding box center [666, 271] width 12 height 12
drag, startPoint x: 674, startPoint y: 29, endPoint x: 679, endPoint y: 39, distance: 11.2
click at [674, 29] on icon at bounding box center [671, 25] width 14 height 14
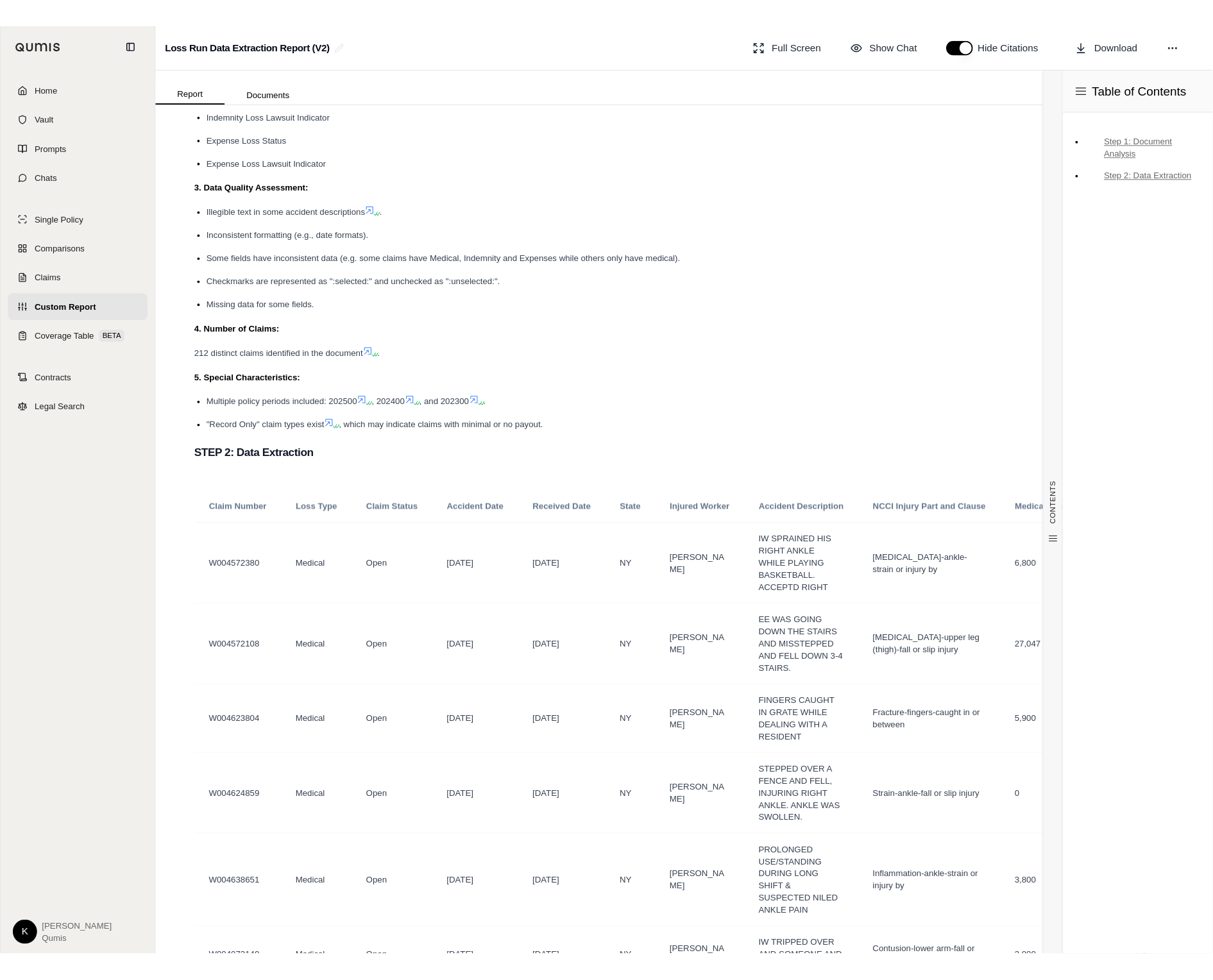
scroll to position [739, 0]
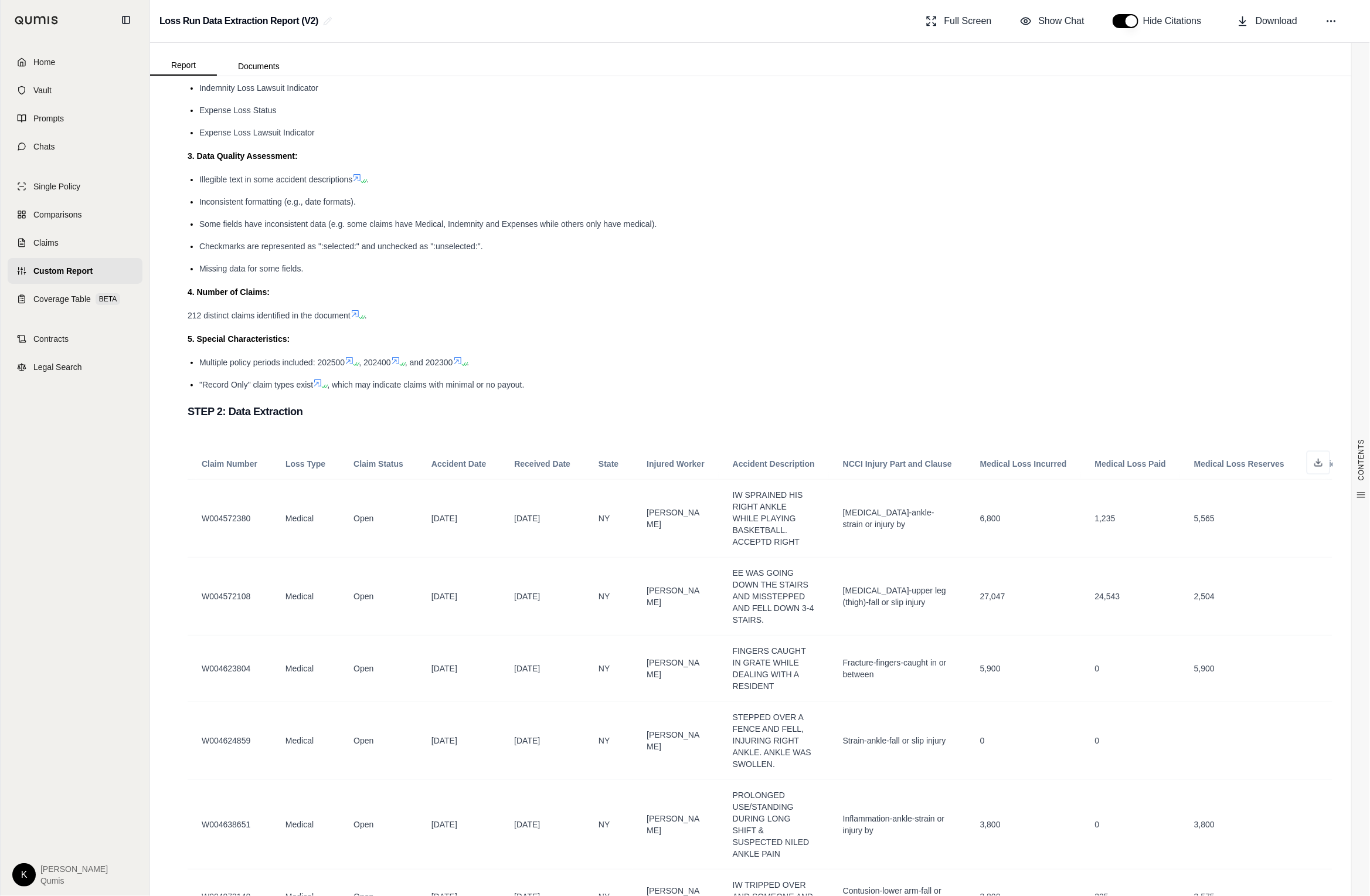
click at [48, 265] on span "Custom Report" at bounding box center [63, 270] width 59 height 11
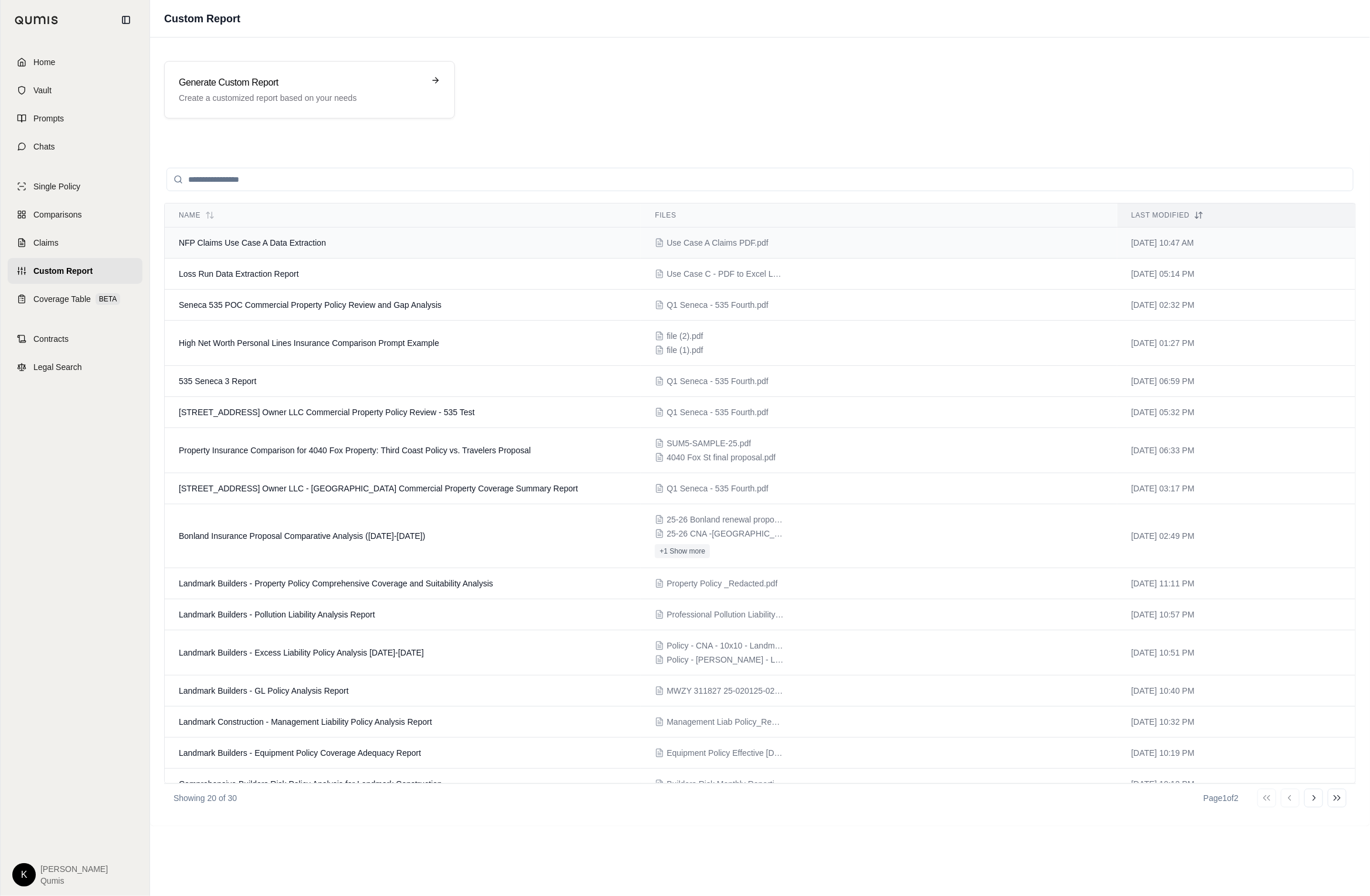
click at [737, 251] on td "Use Case A Claims PDF.pdf" at bounding box center [878, 242] width 476 height 31
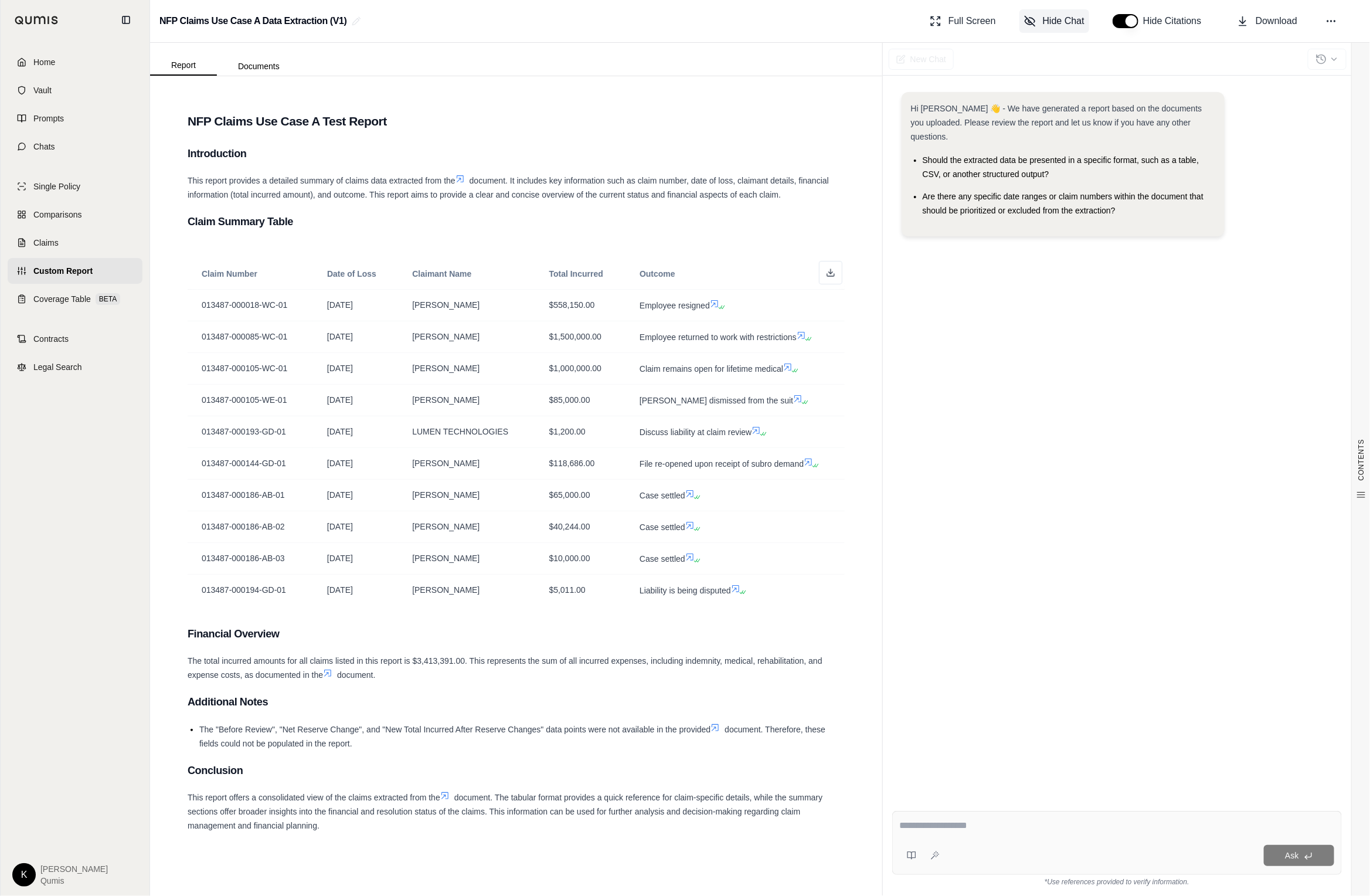
click at [883, 15] on icon at bounding box center [1030, 21] width 11 height 11
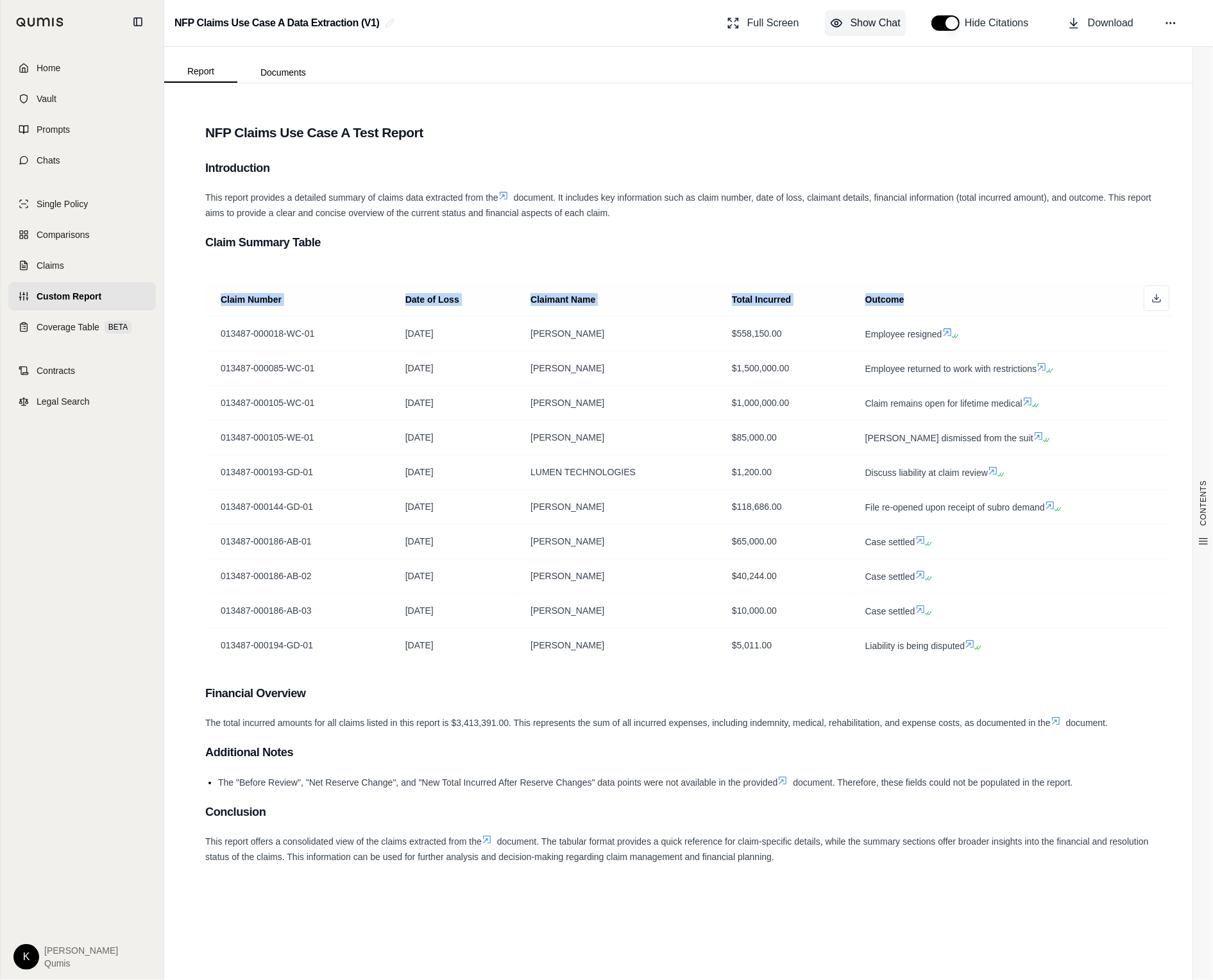
drag, startPoint x: 218, startPoint y: 297, endPoint x: 924, endPoint y: 299, distance: 706.0
click at [924, 299] on tr "Claim Number Date of Loss Claimant Name Total Incurred Outcome" at bounding box center [688, 300] width 966 height 34
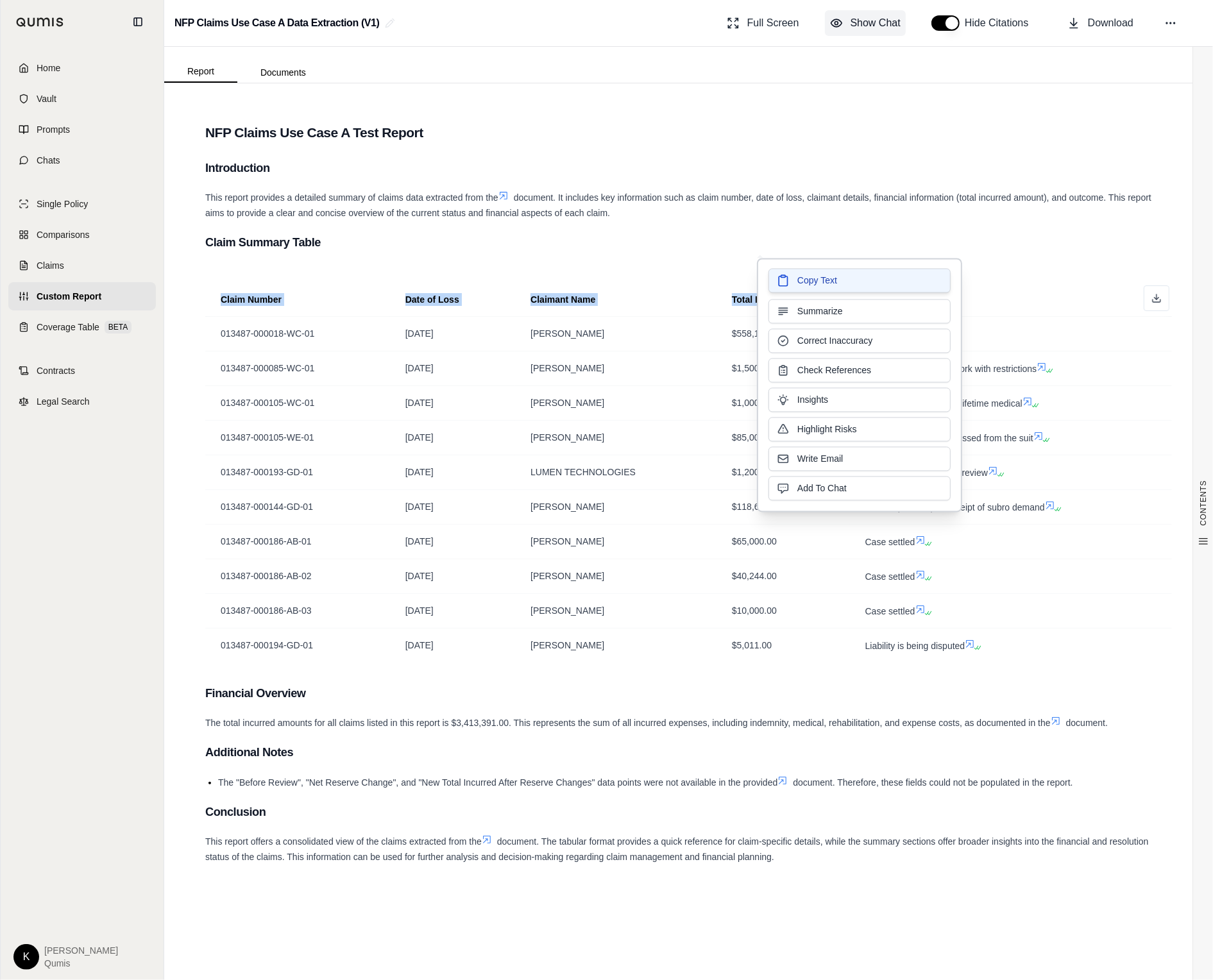
click at [853, 286] on button "Copy Text" at bounding box center [859, 280] width 182 height 24
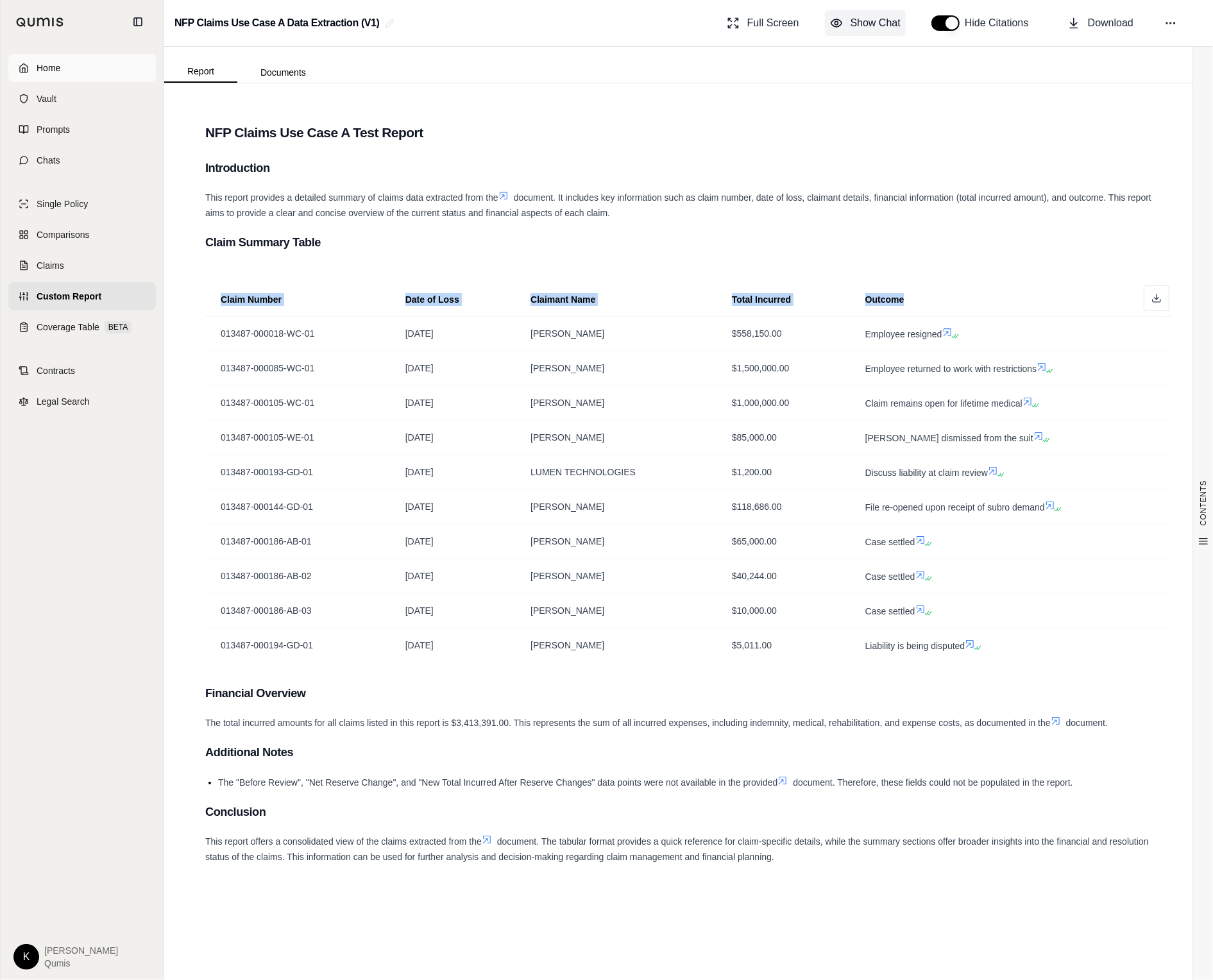
click at [43, 70] on span "Home" at bounding box center [48, 67] width 24 height 13
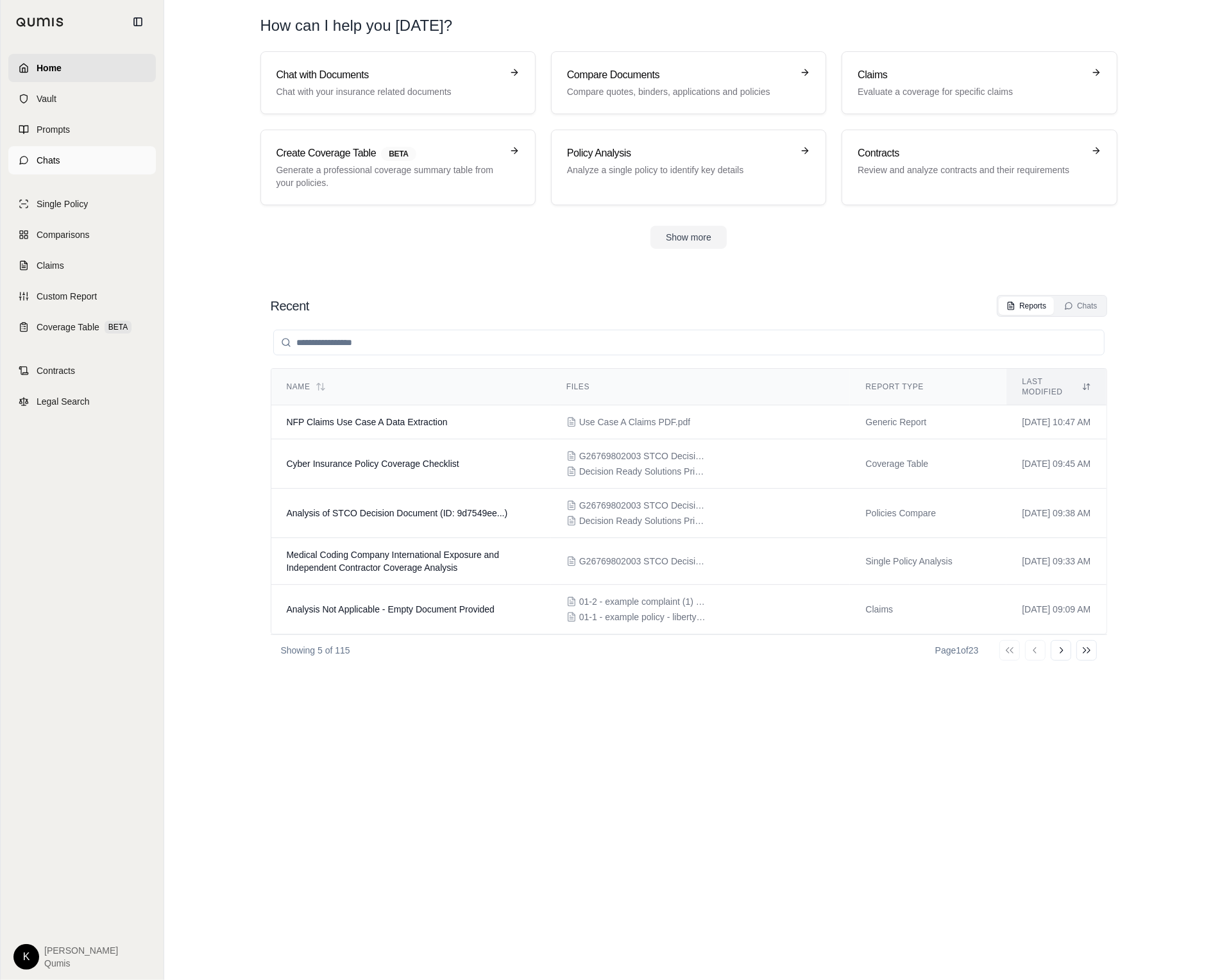
click at [75, 154] on link "Chats" at bounding box center [82, 160] width 147 height 28
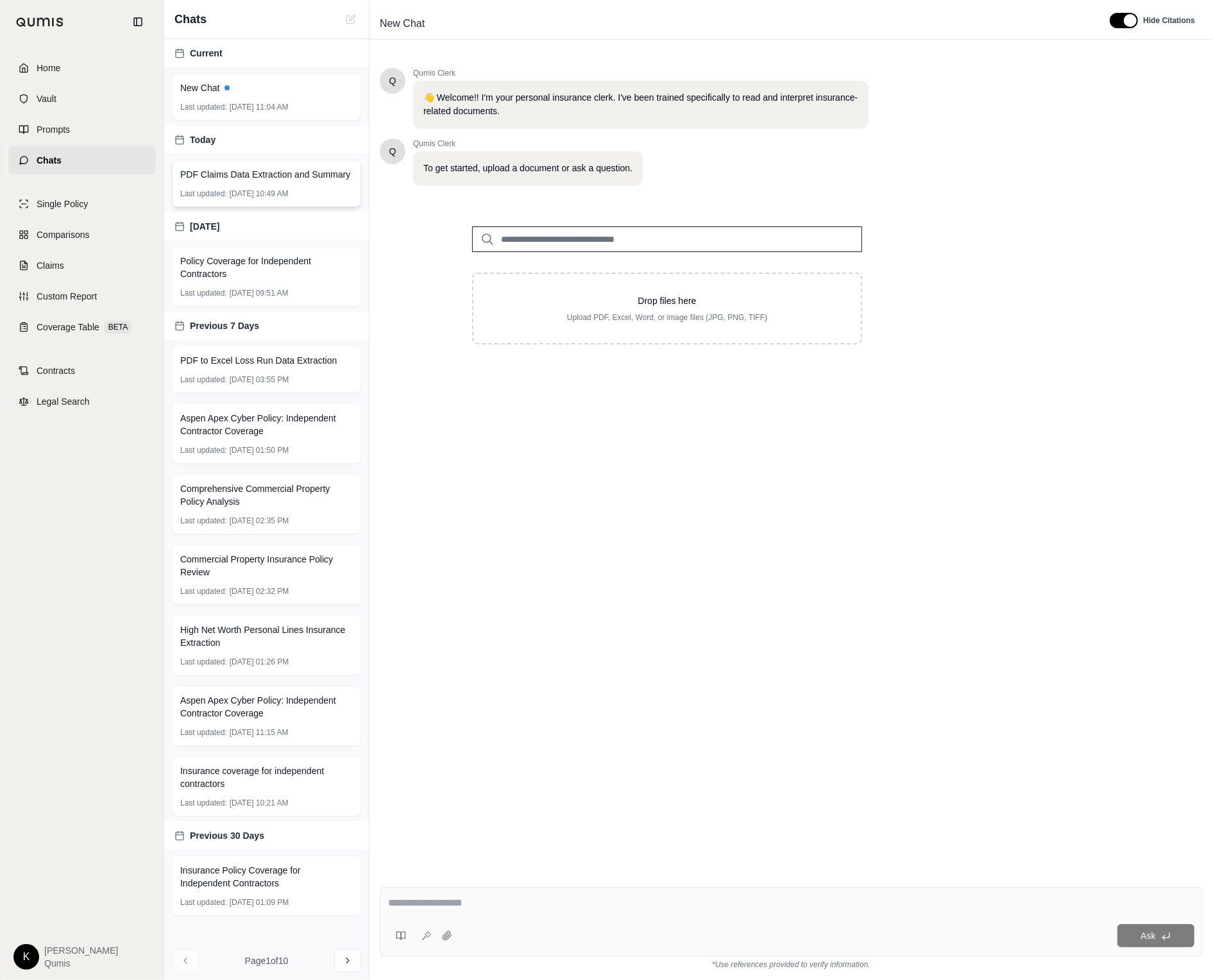
click at [239, 178] on span "PDF Claims Data Extraction and Summary" at bounding box center [265, 174] width 170 height 13
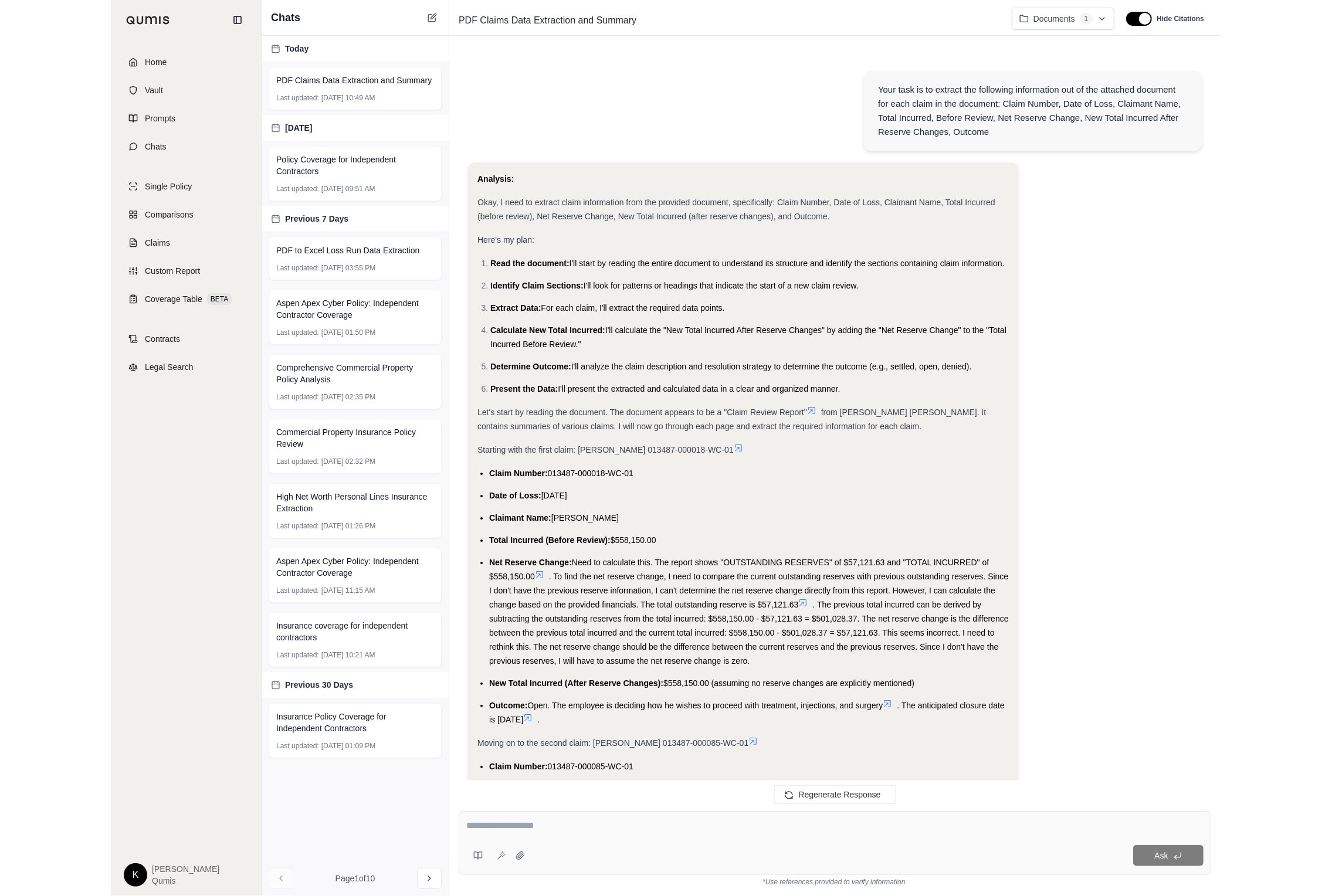
scroll to position [4308, 0]
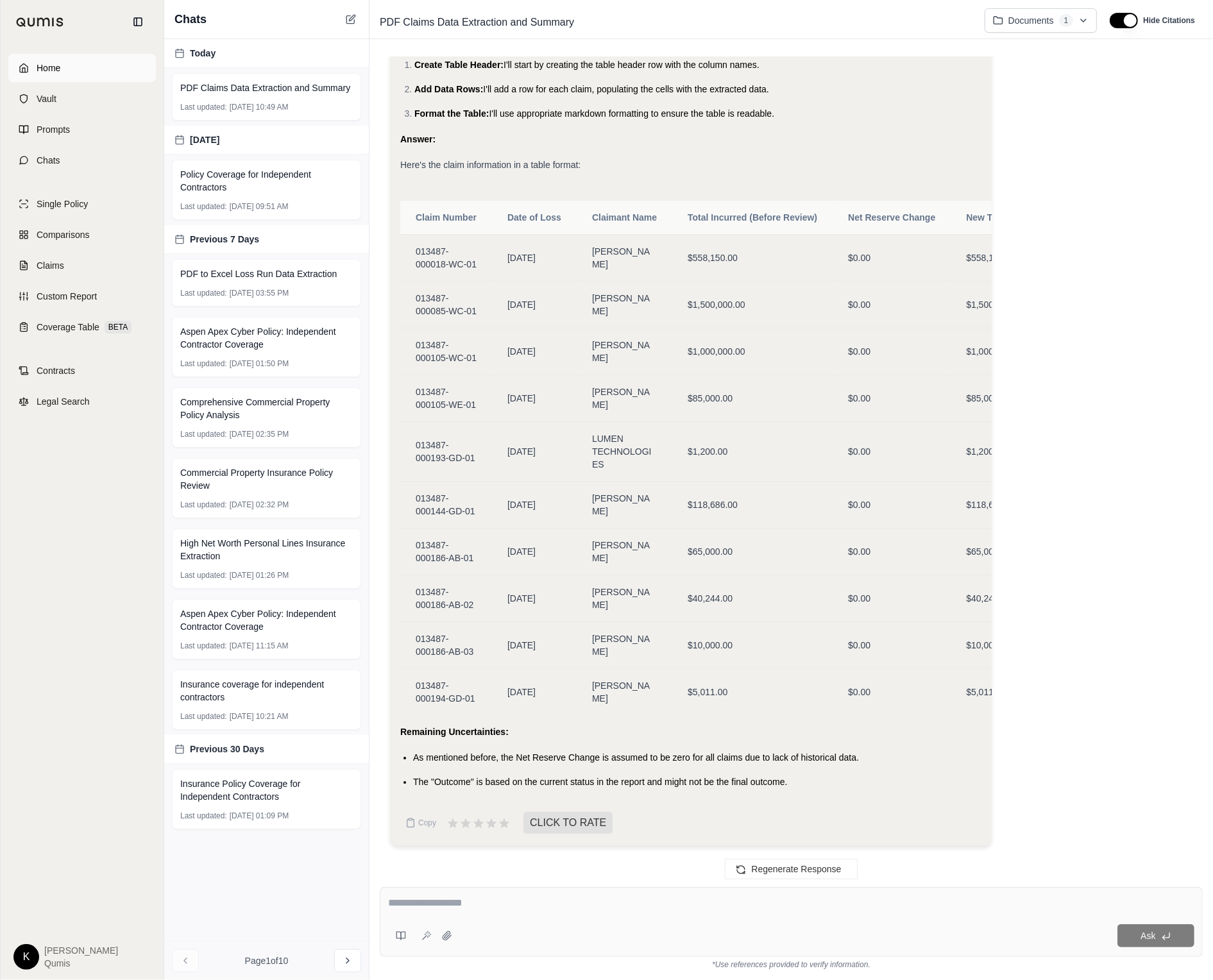
click at [49, 69] on span "Home" at bounding box center [48, 67] width 24 height 13
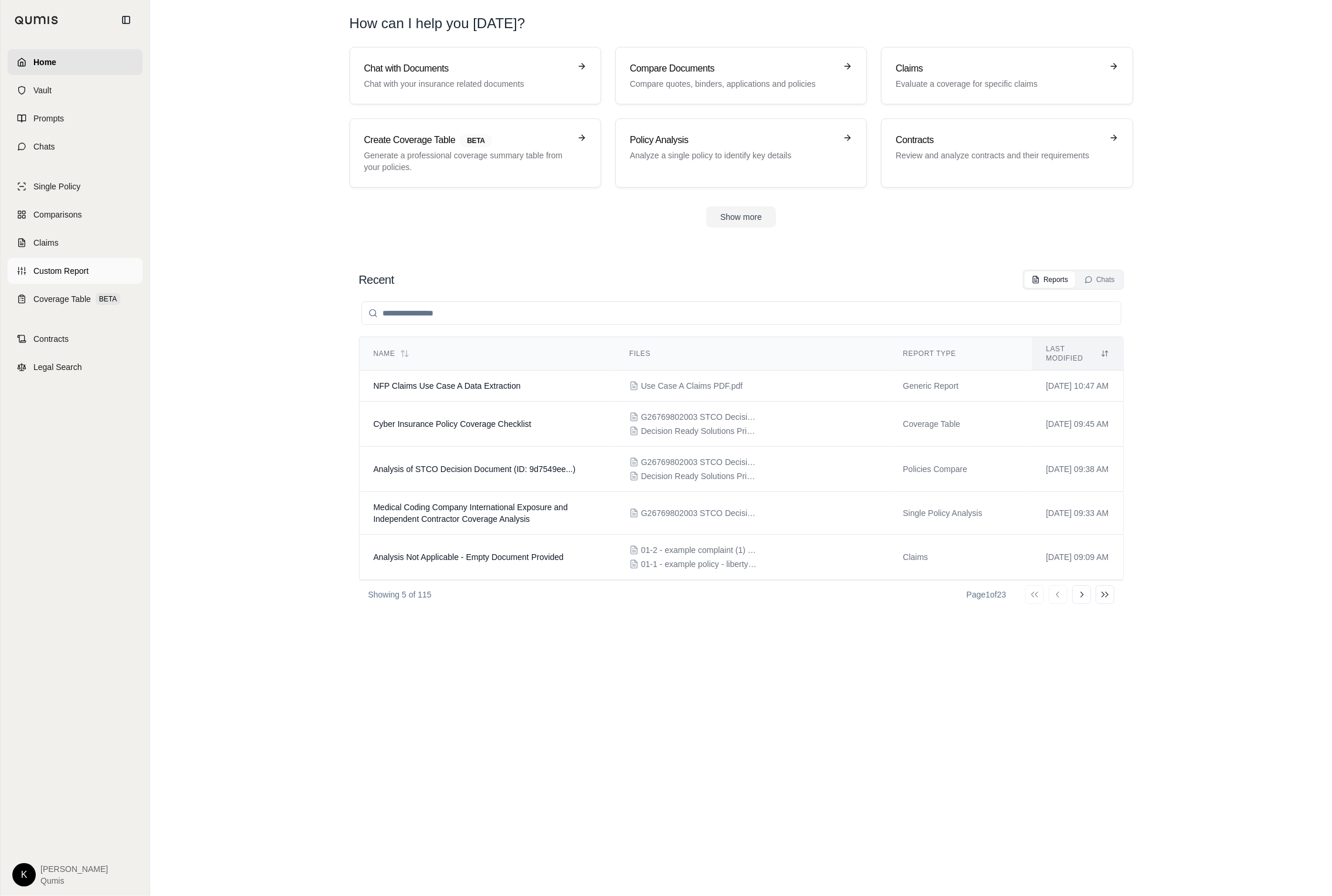
click at [65, 273] on span "Custom Report" at bounding box center [60, 270] width 55 height 11
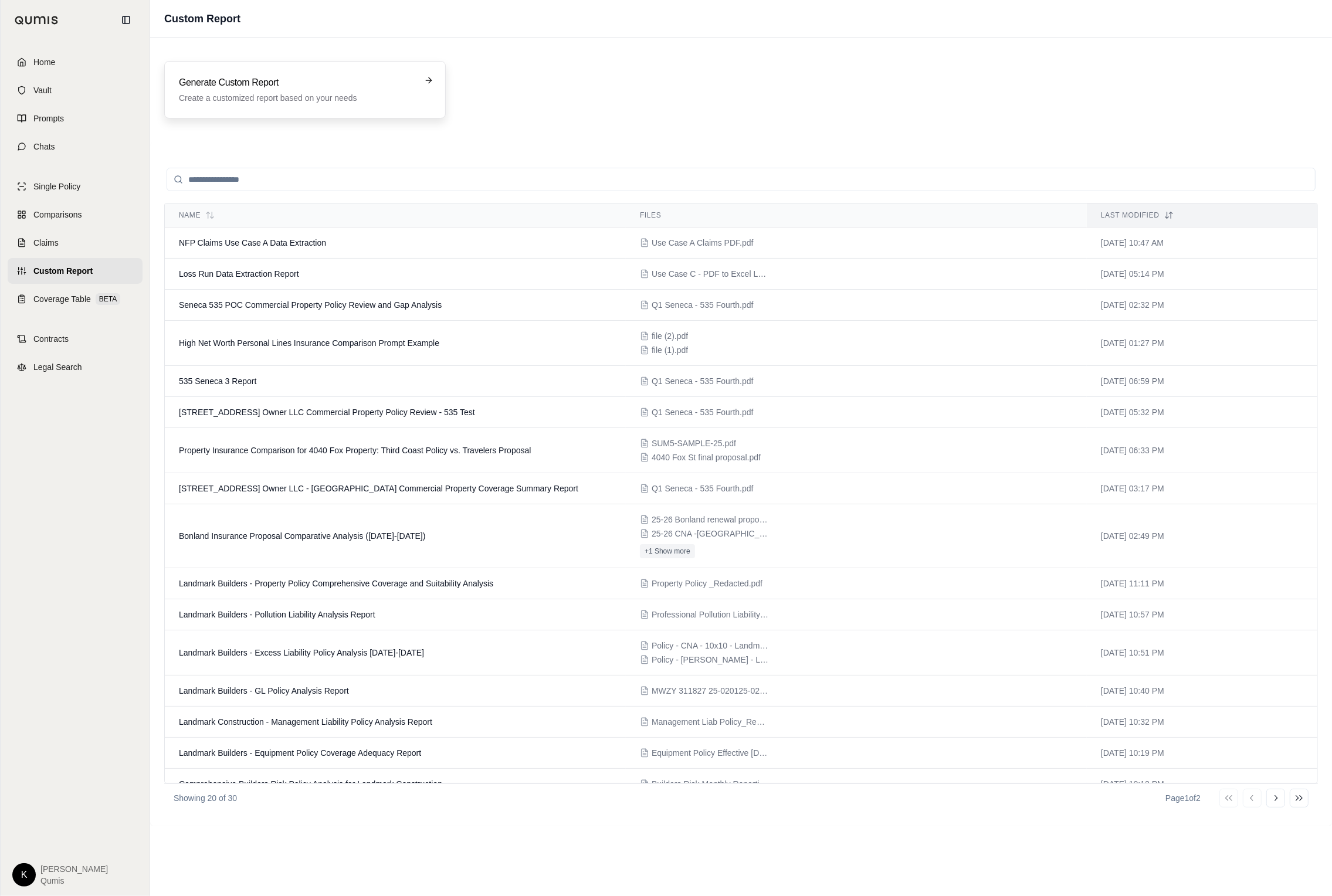
click at [256, 97] on p "Create a customized report based on your needs" at bounding box center [297, 97] width 236 height 11
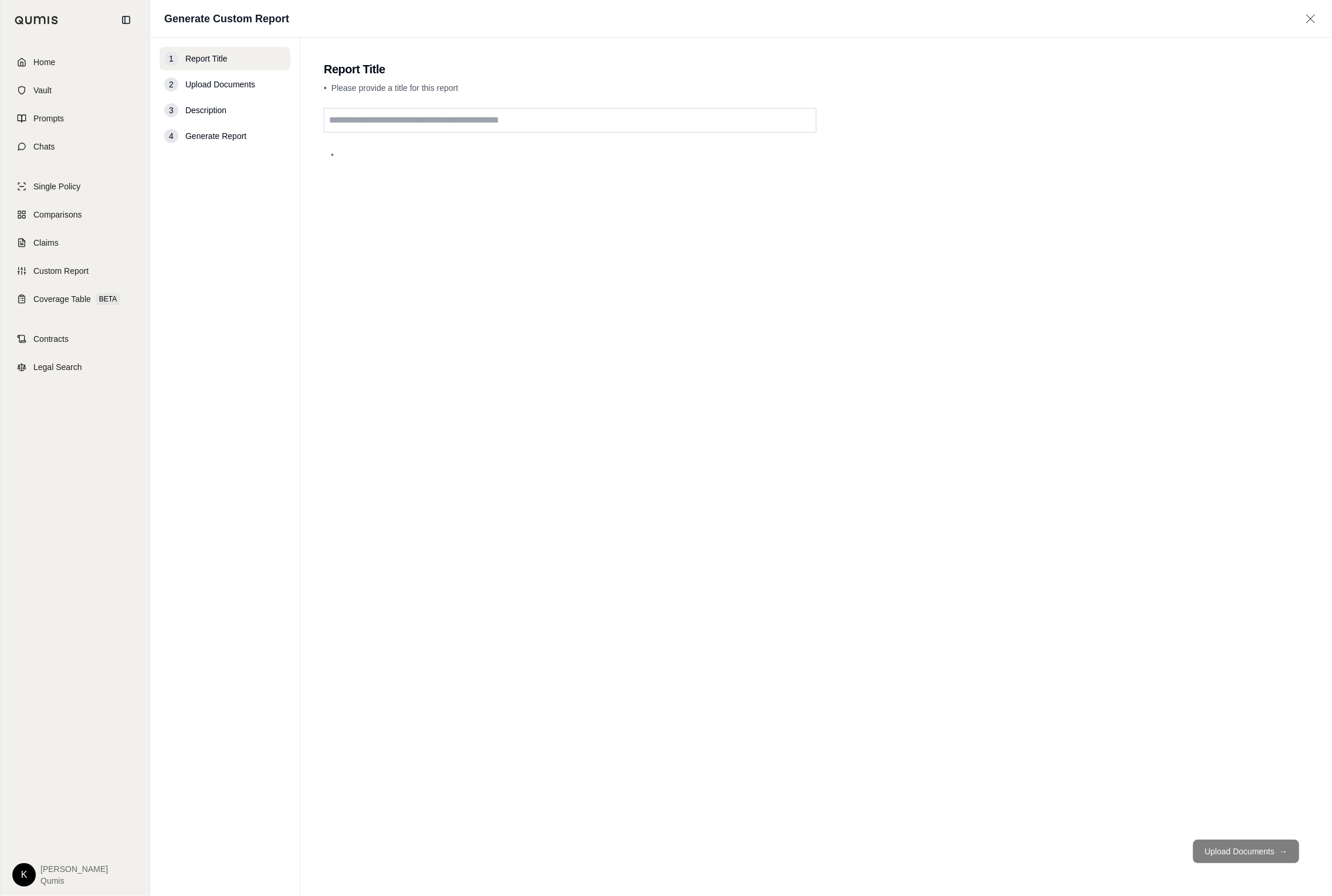
click at [368, 120] on input "text" at bounding box center [570, 120] width 492 height 25
type input "**********"
click at [884, 854] on button "Upload Documents →" at bounding box center [1245, 851] width 106 height 24
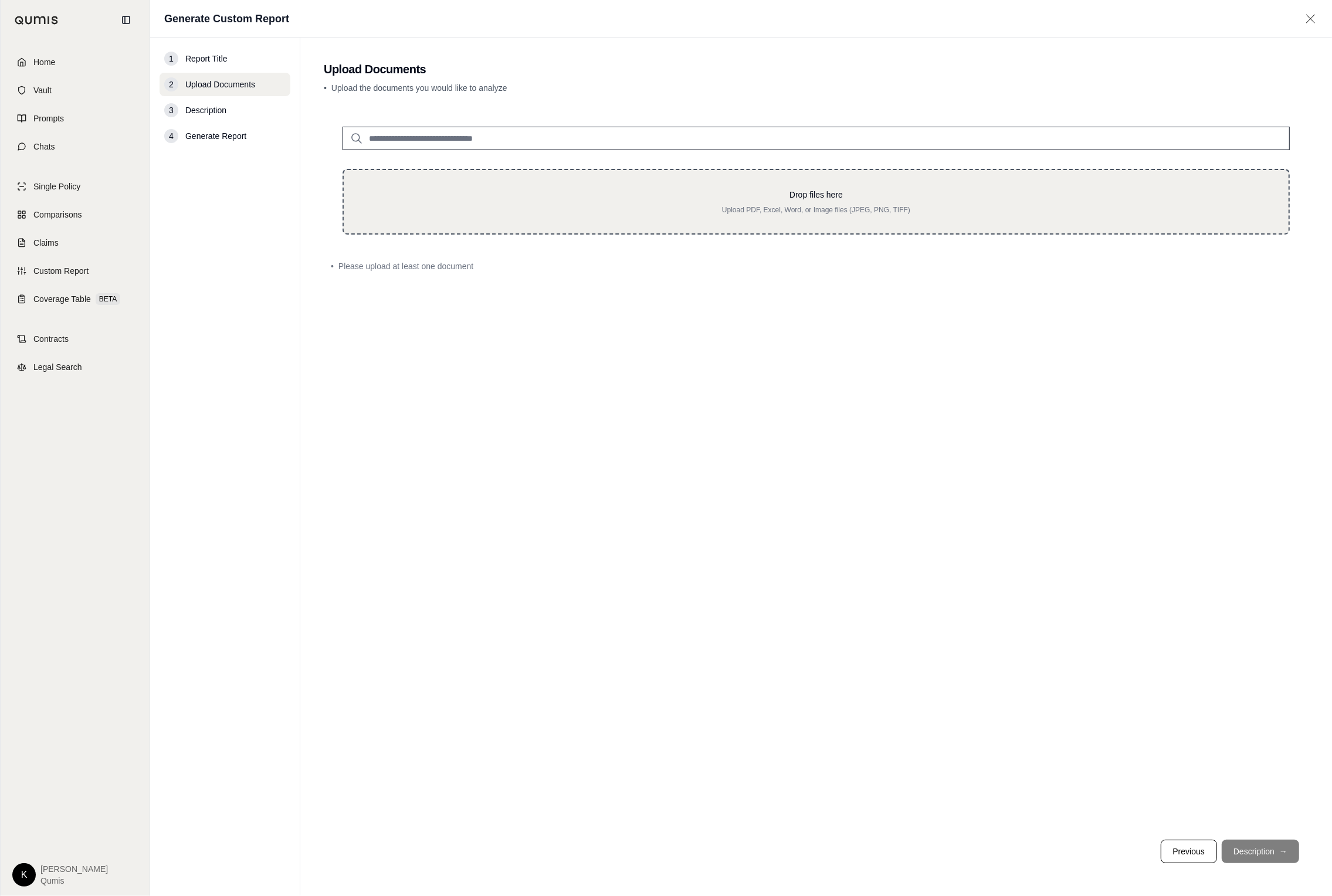
click at [793, 206] on p "Upload PDF, Excel, Word, or Image files (JPEG, PNG, TIFF)" at bounding box center [816, 210] width 907 height 10
type input "**********"
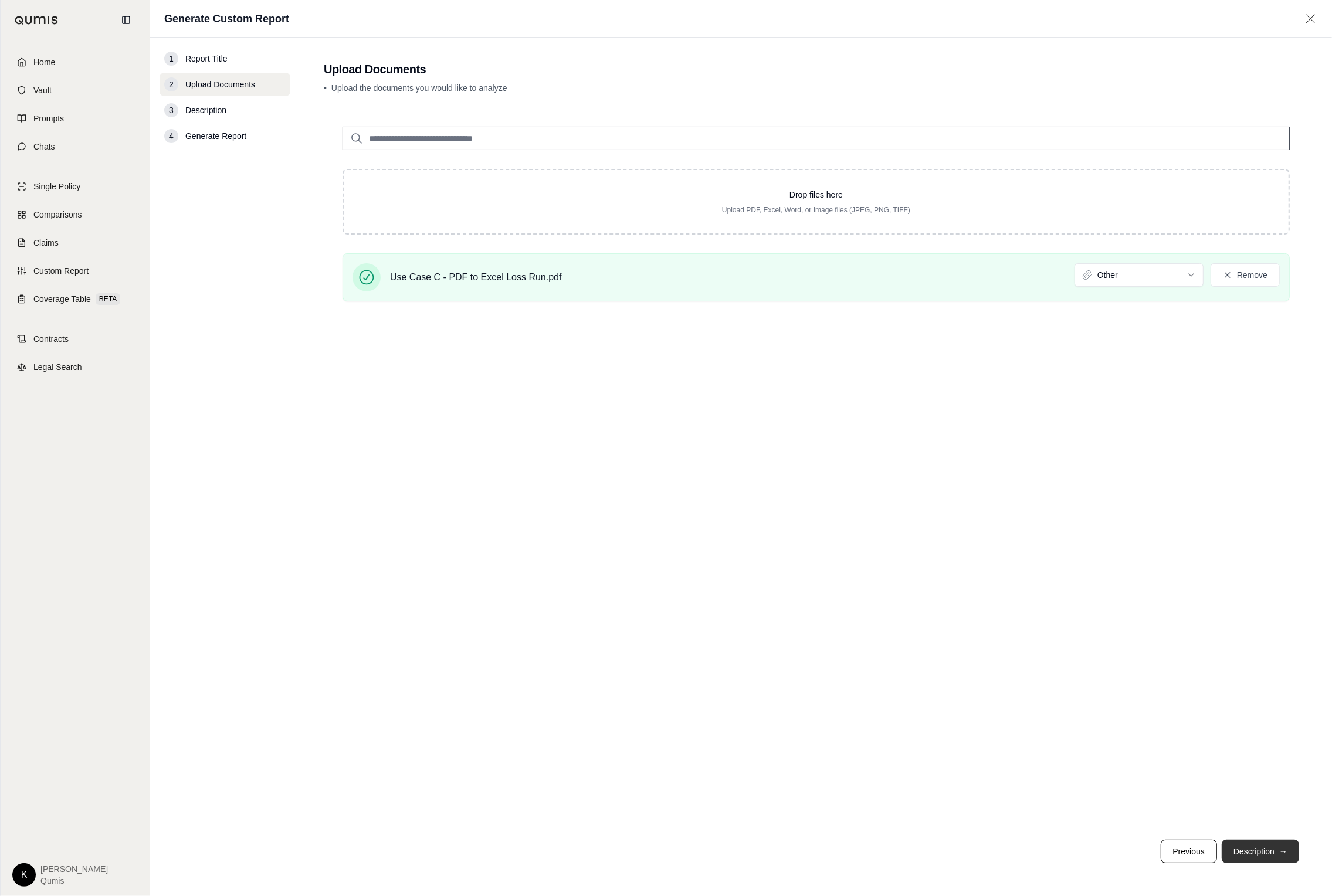
click at [884, 859] on button "Description →" at bounding box center [1261, 851] width 77 height 24
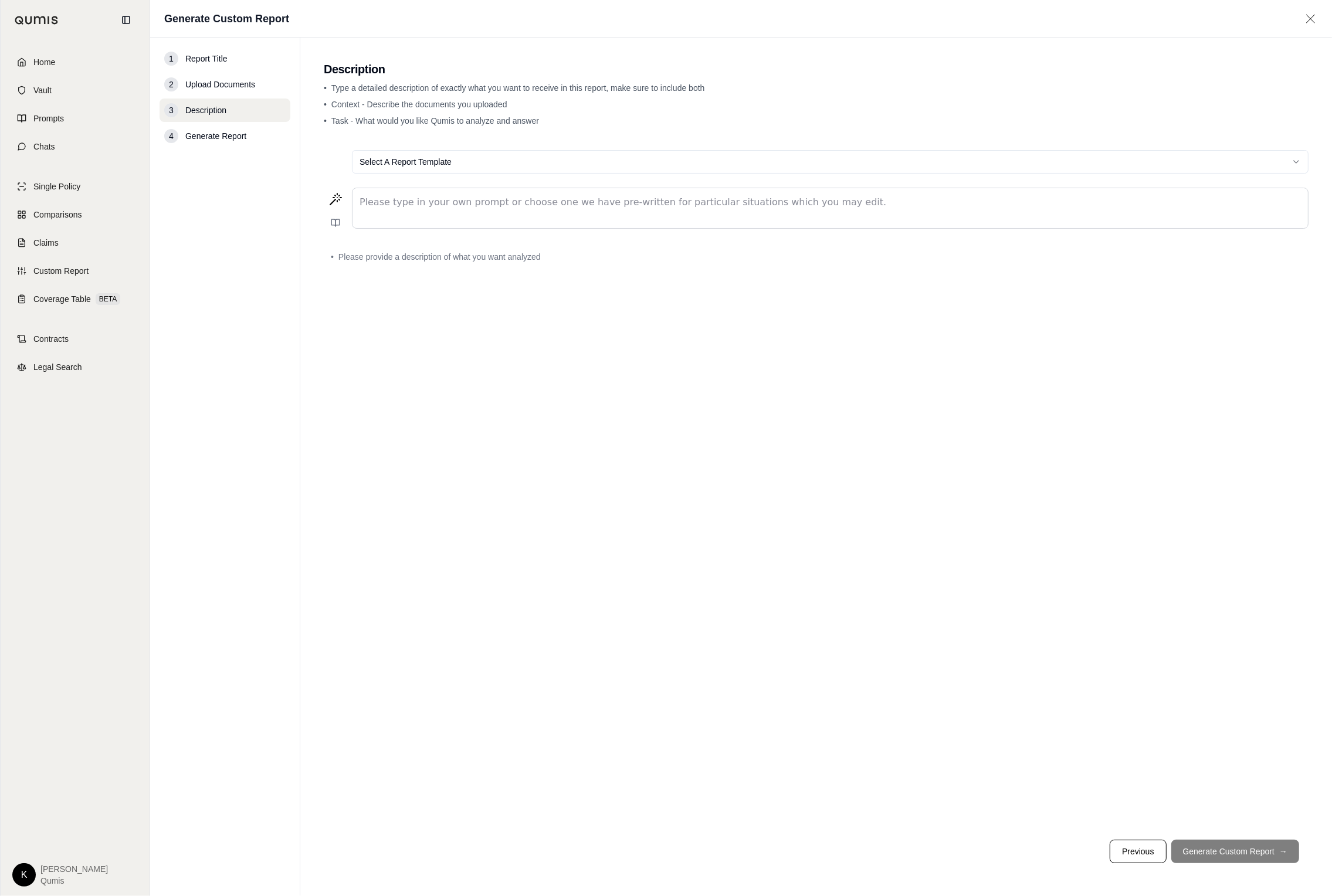
click at [482, 196] on p "editable markdown" at bounding box center [830, 202] width 941 height 14
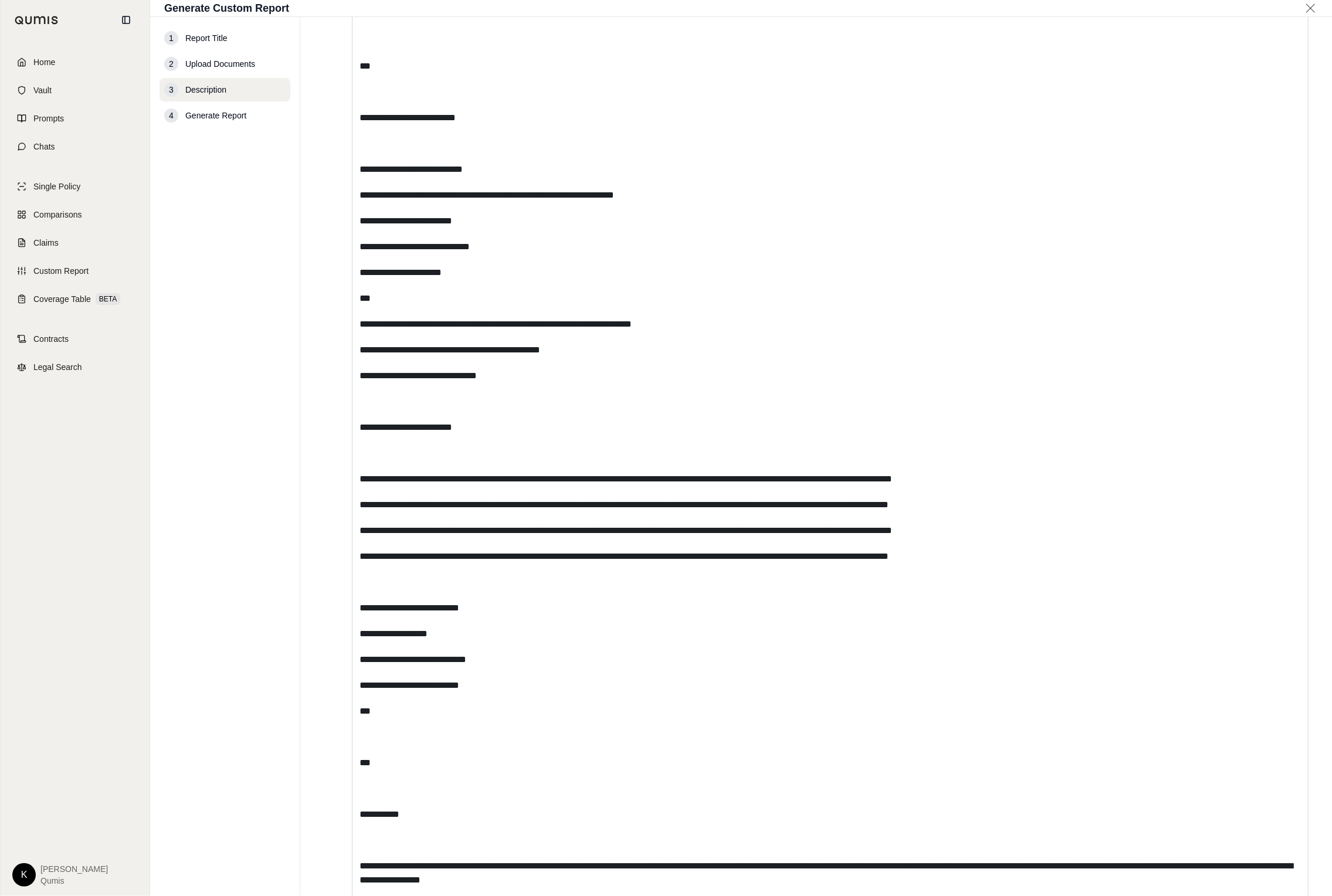
scroll to position [8032, 0]
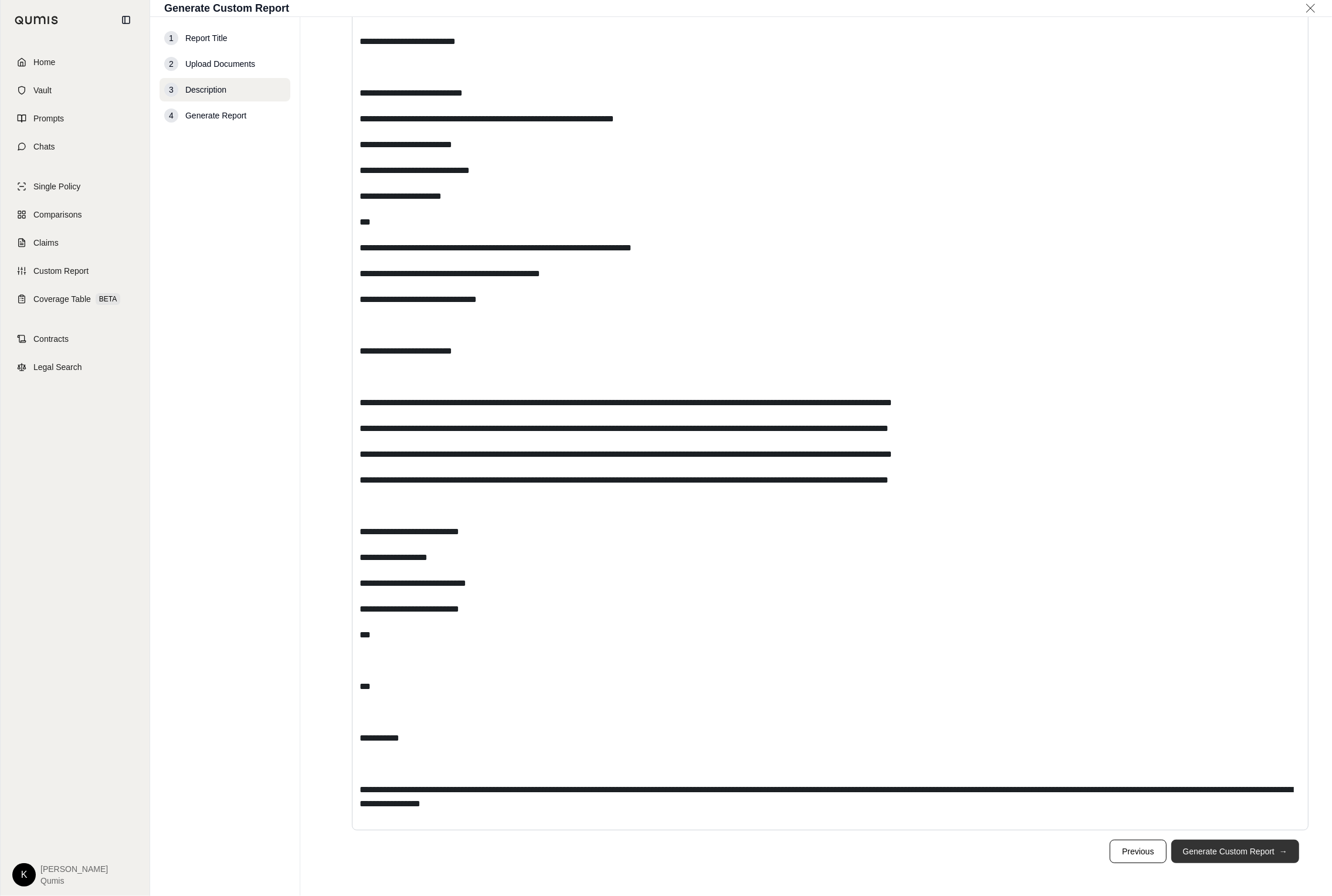
click at [884, 854] on button "Generate Custom Report →" at bounding box center [1235, 851] width 128 height 24
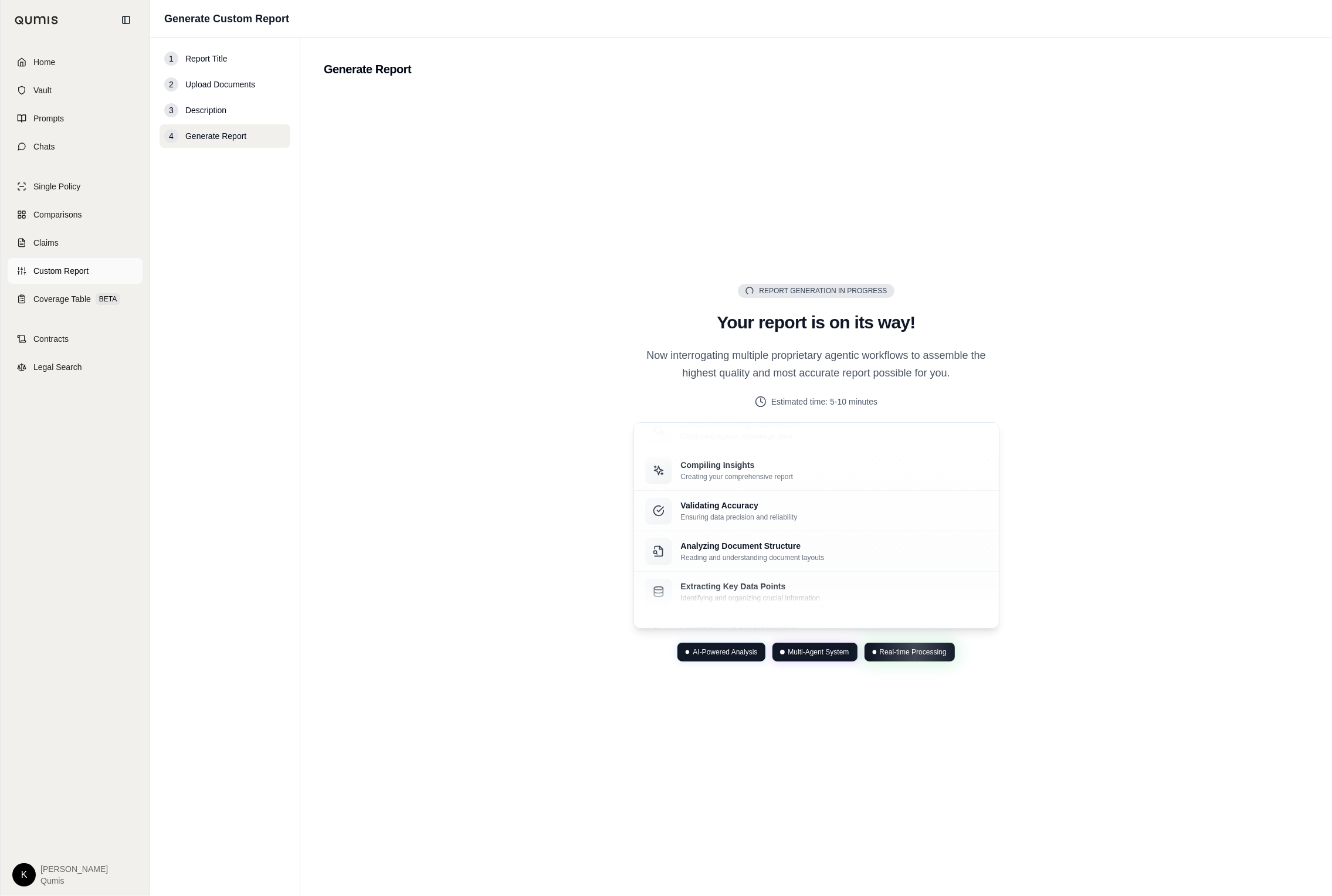
click at [73, 276] on span "Custom Report" at bounding box center [60, 270] width 55 height 11
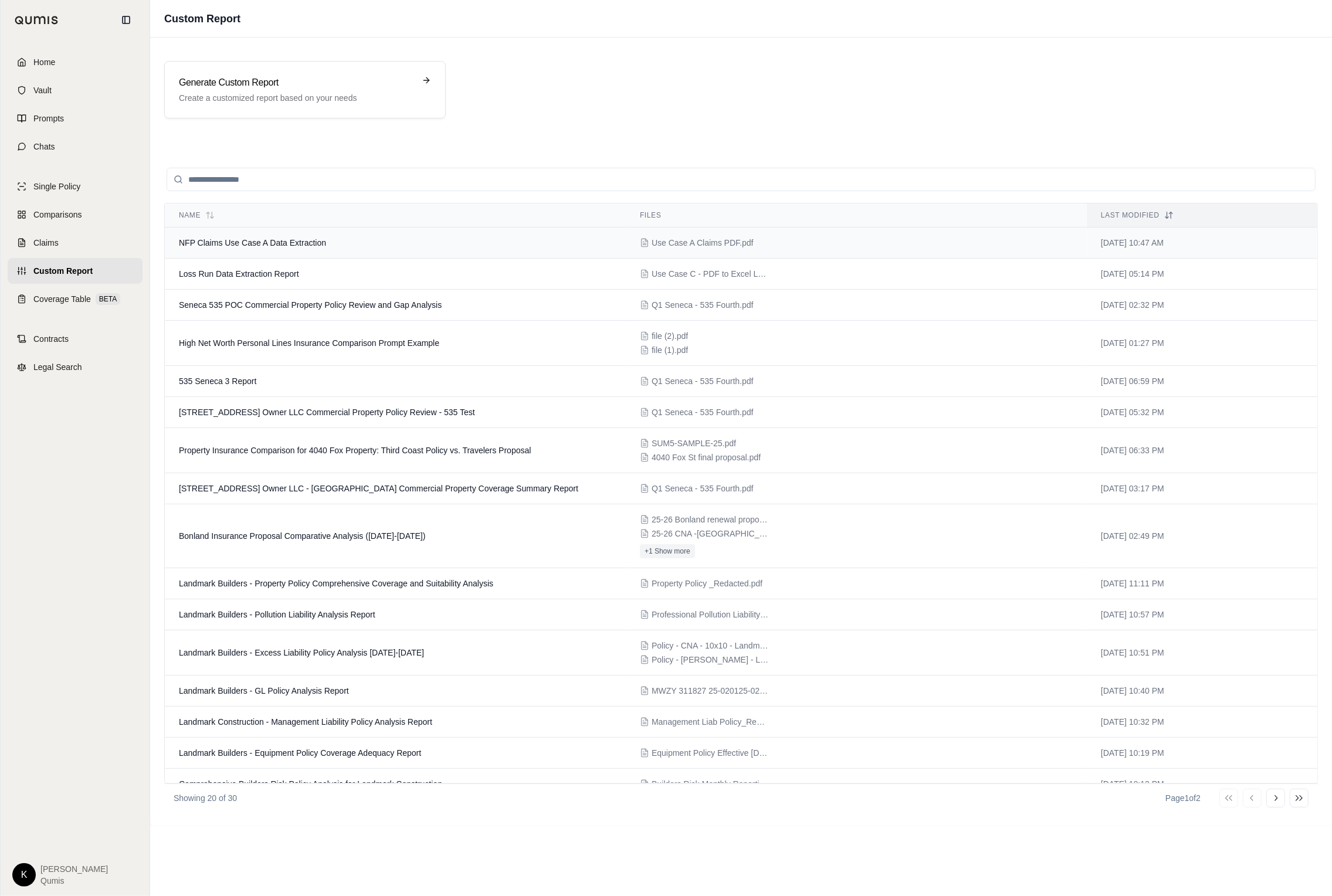
click at [271, 242] on span "NFP Claims Use Case A Data Extraction" at bounding box center [252, 243] width 147 height 10
click at [304, 273] on td "Loss Run Data Extraction Report" at bounding box center [395, 274] width 461 height 31
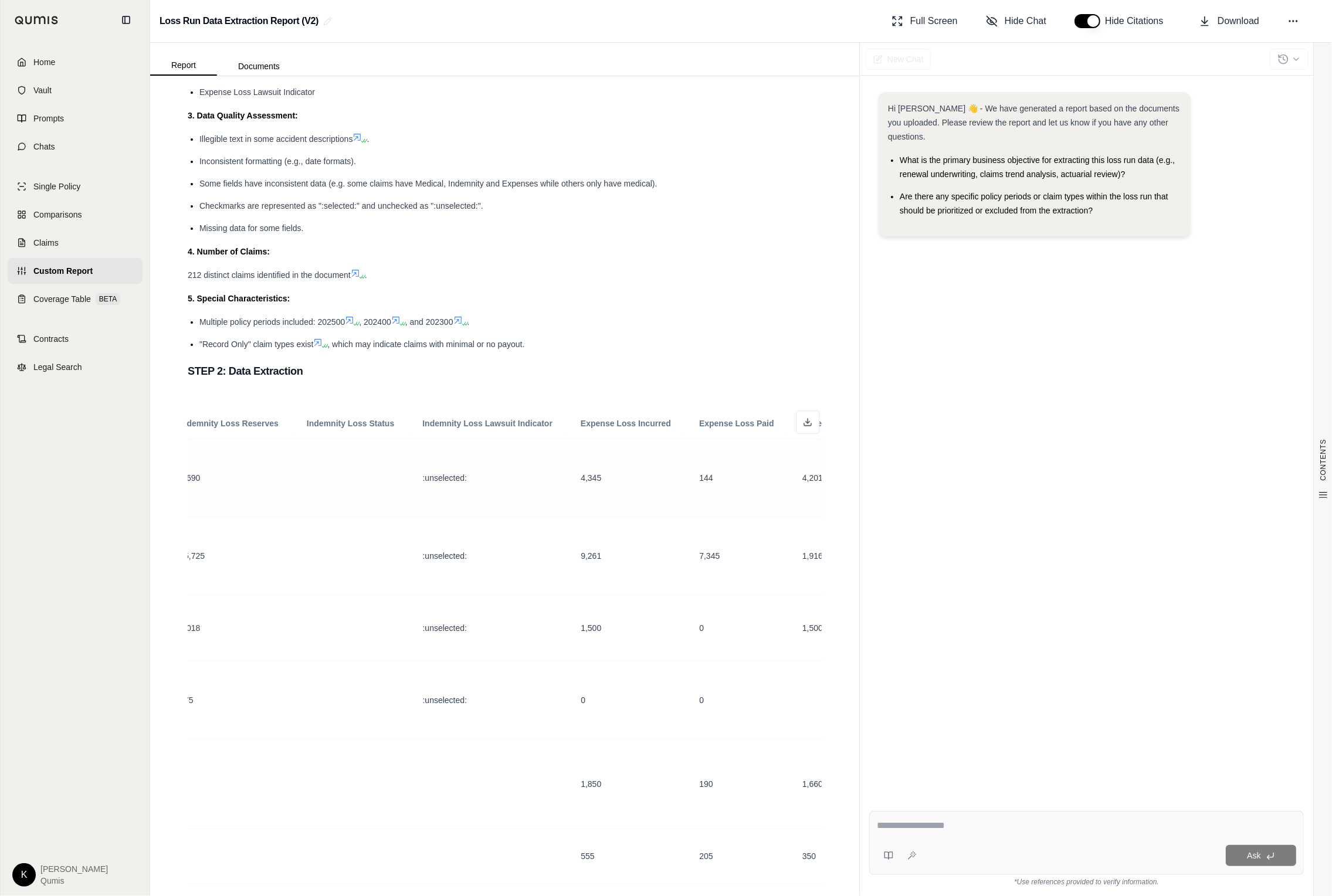
scroll to position [0, 1621]
click at [808, 415] on button at bounding box center [808, 422] width 24 height 24
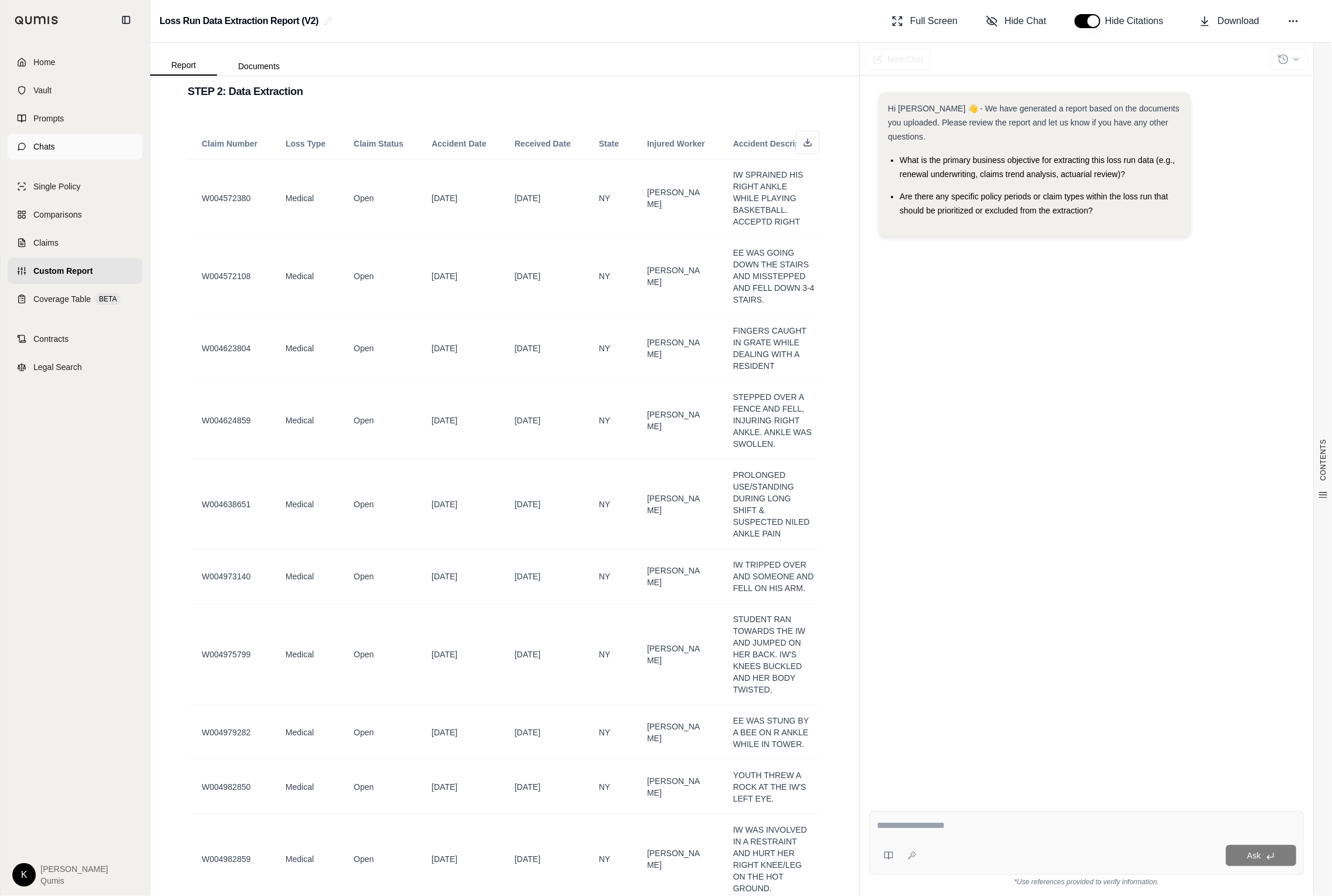
scroll to position [1045, 0]
click at [726, 46] on div "Report Documents" at bounding box center [504, 59] width 709 height 33
click at [67, 274] on span "Custom Report" at bounding box center [63, 270] width 59 height 11
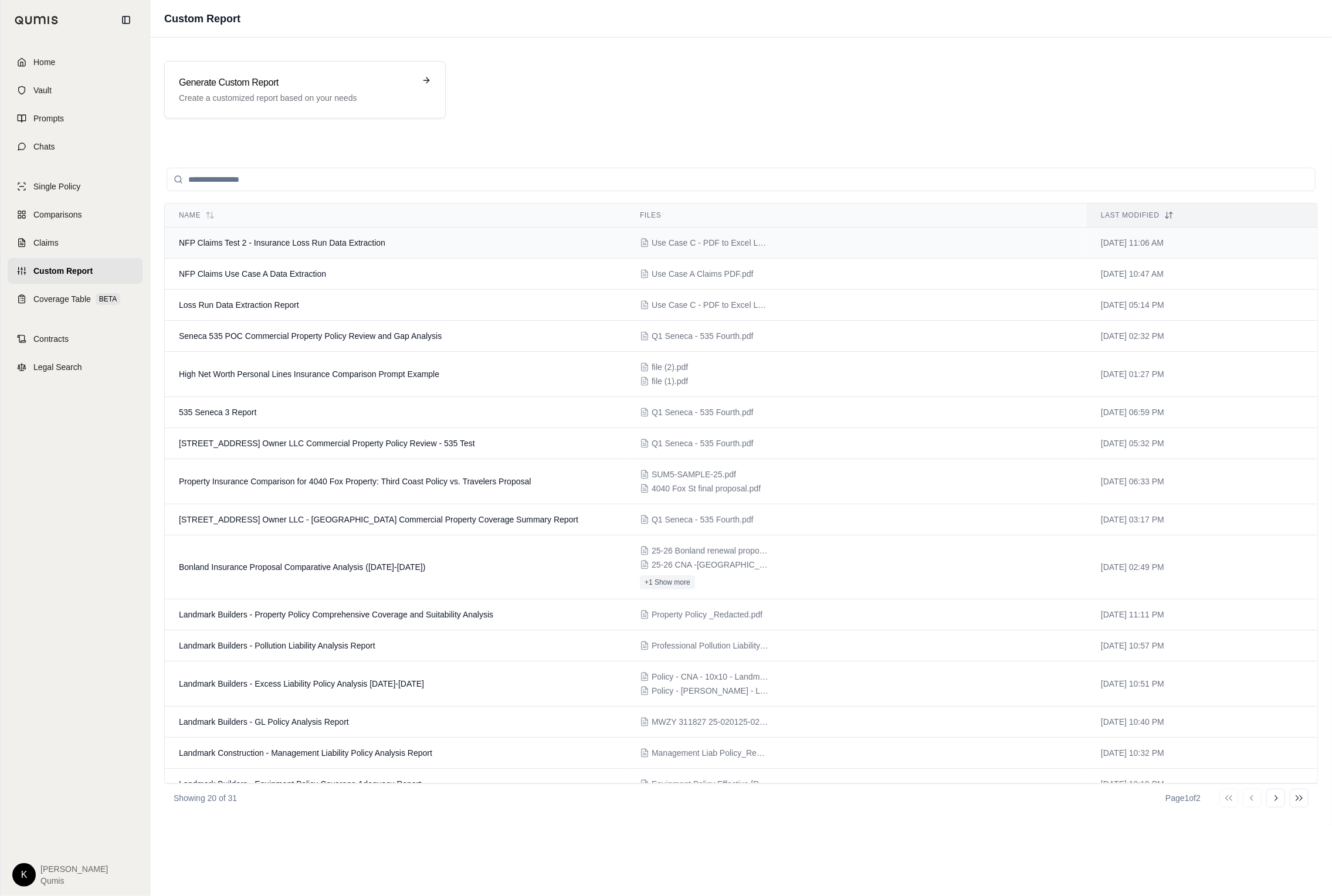
click at [461, 244] on td "NFP Claims Test 2 - Insurance Loss Run Data Extraction" at bounding box center [395, 242] width 461 height 31
